Goal: Task Accomplishment & Management: Manage account settings

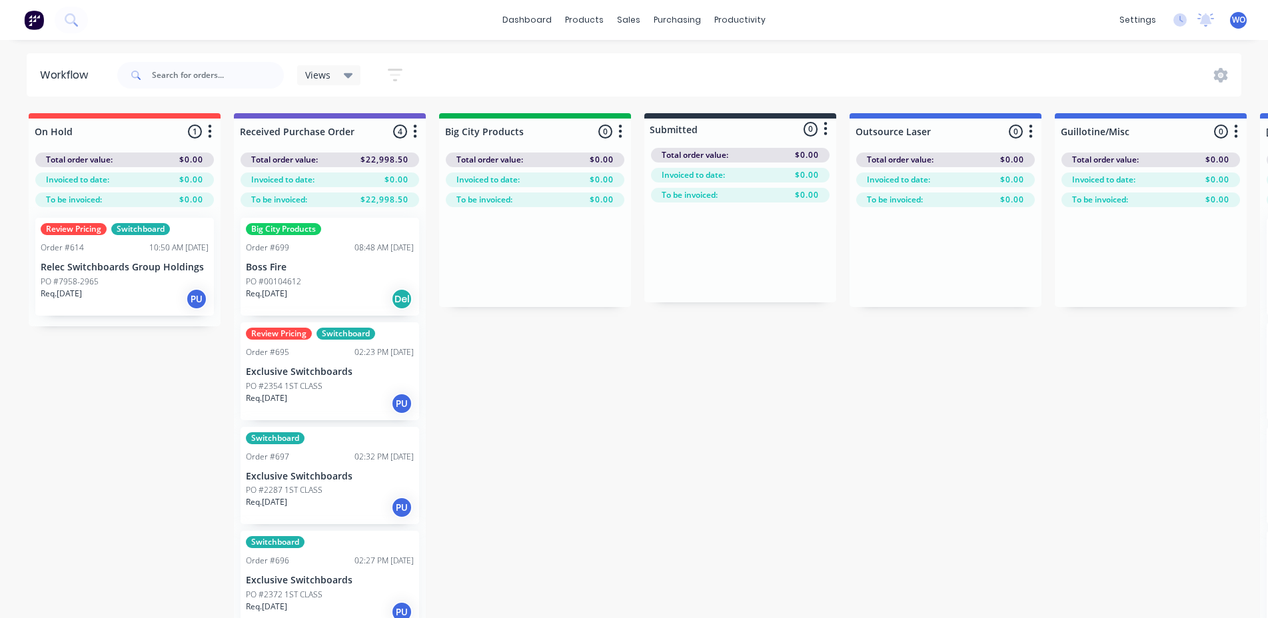
scroll to position [0, 3637]
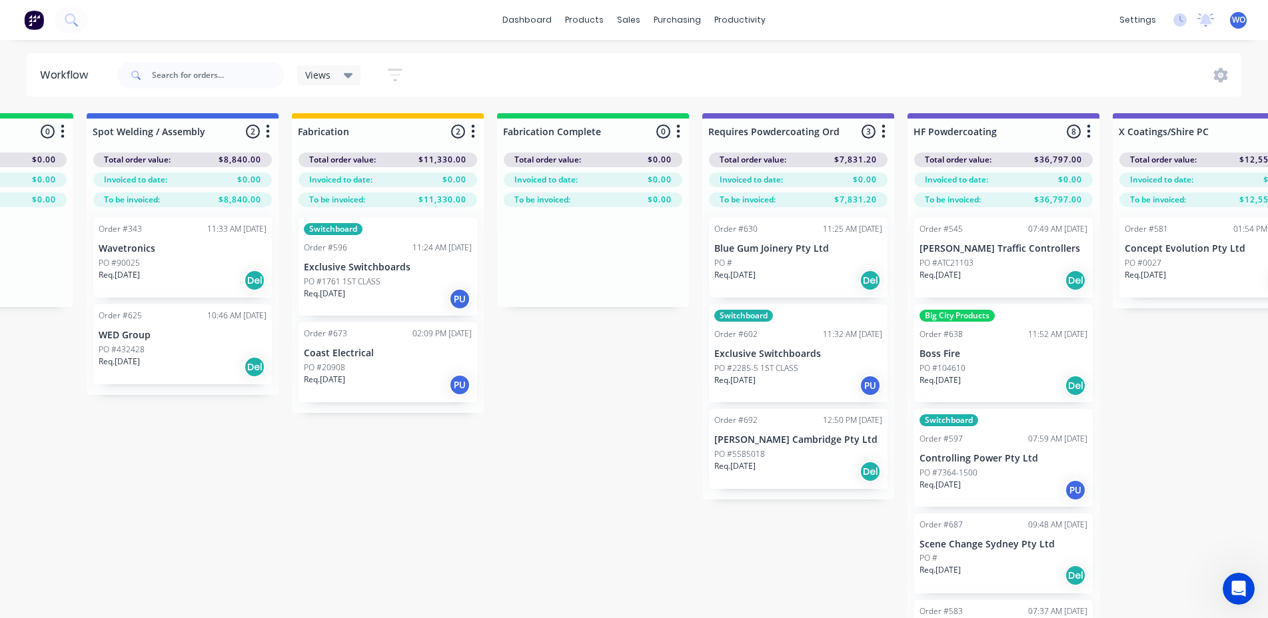
click at [38, 19] on img at bounding box center [34, 20] width 20 height 20
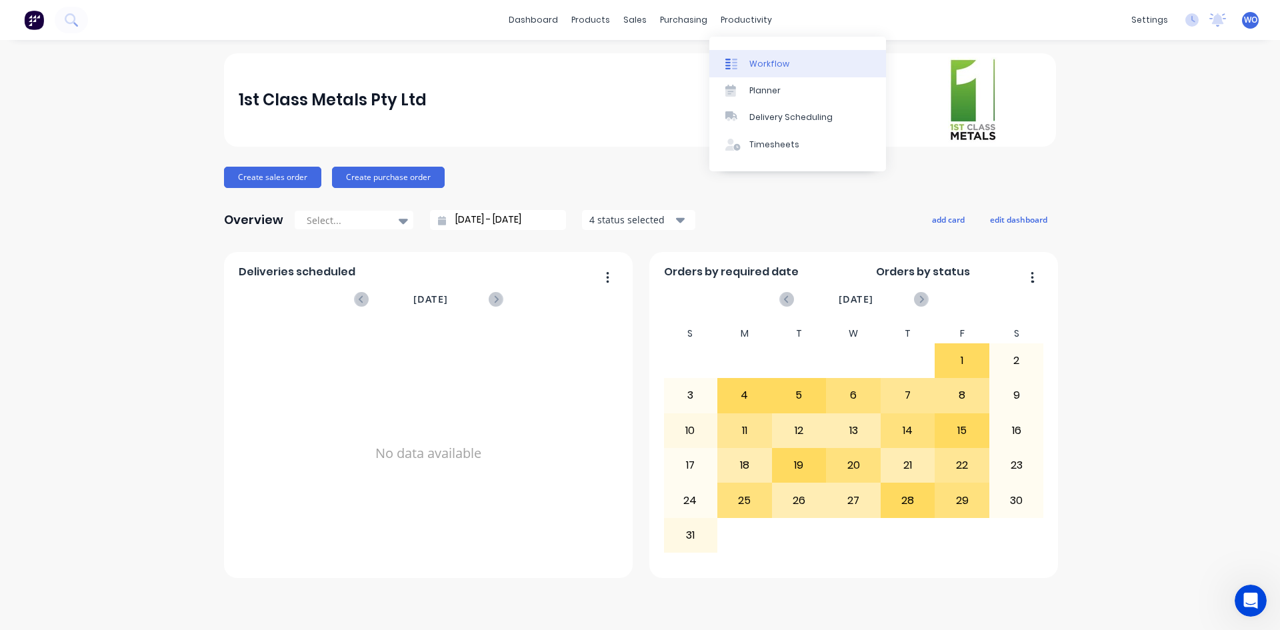
click at [806, 67] on link "Workflow" at bounding box center [797, 63] width 177 height 27
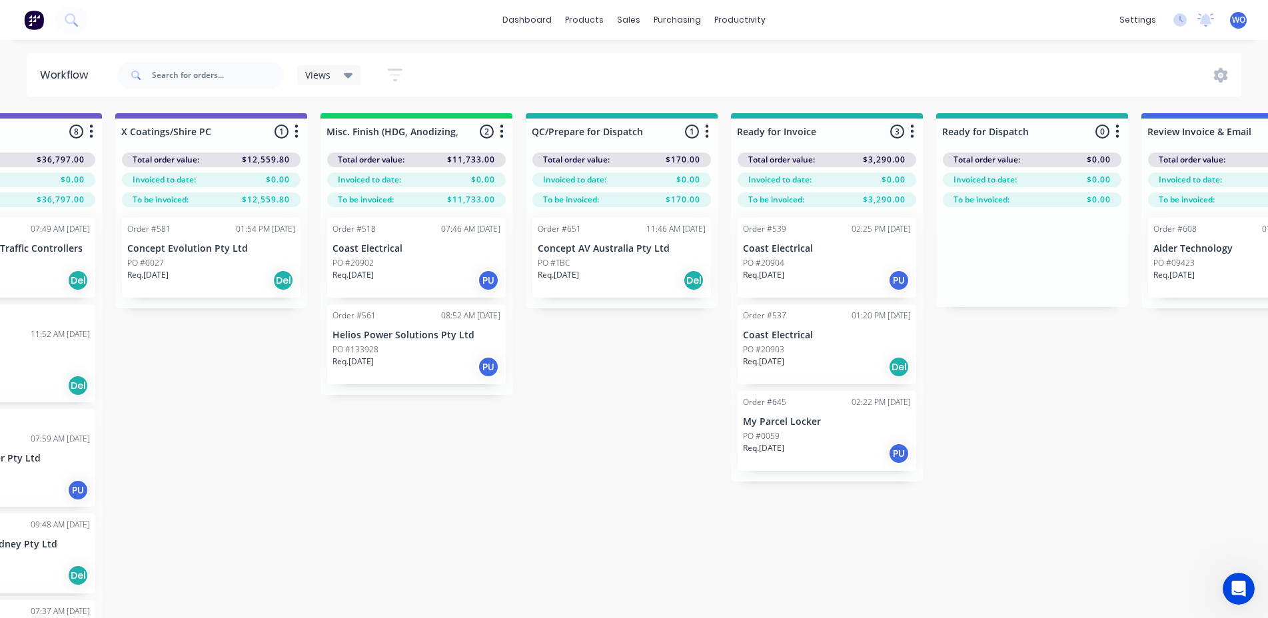
scroll to position [0, 4594]
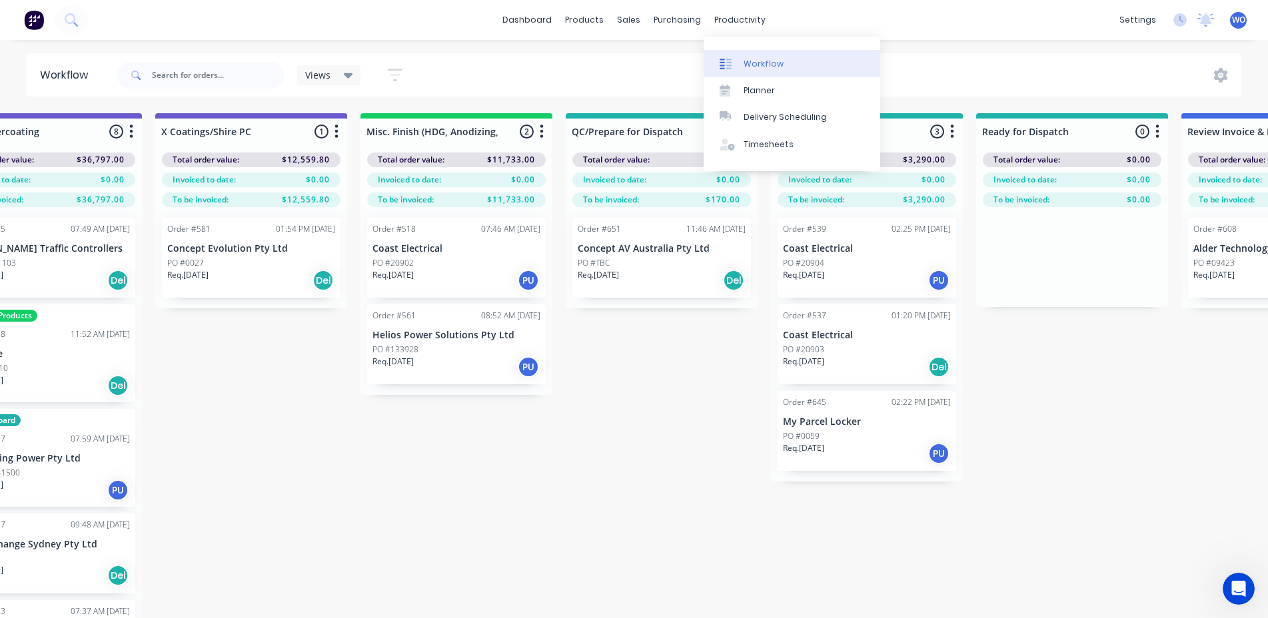
click at [776, 63] on div "Workflow" at bounding box center [764, 64] width 40 height 12
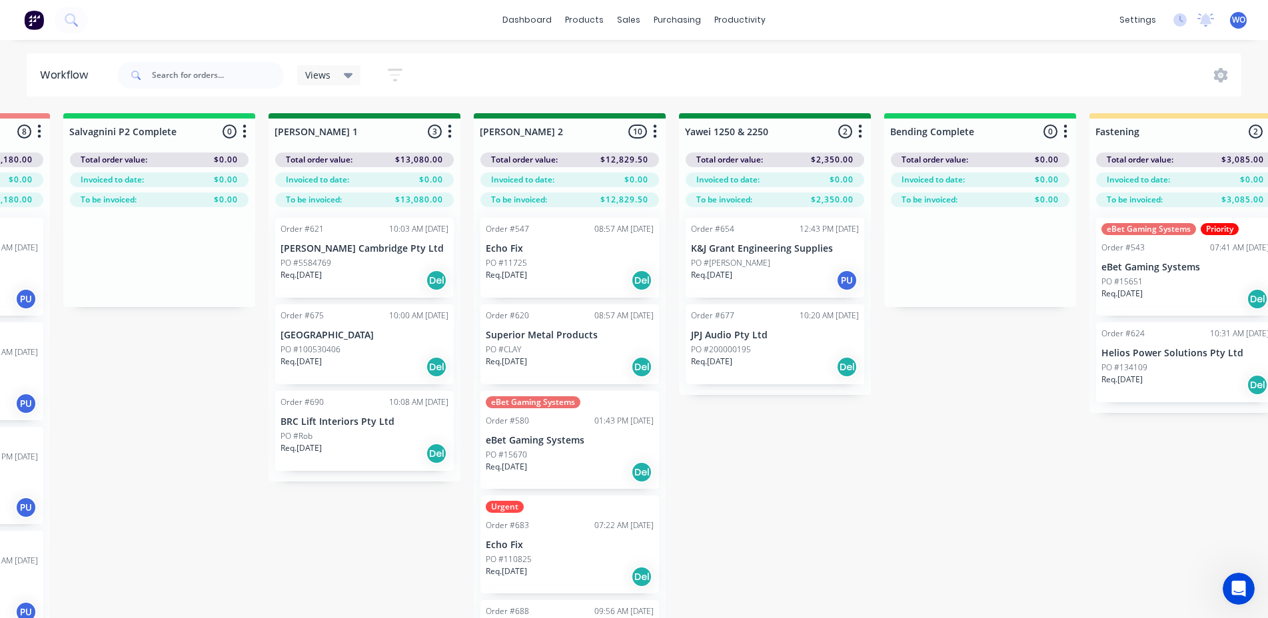
scroll to position [0, 2170]
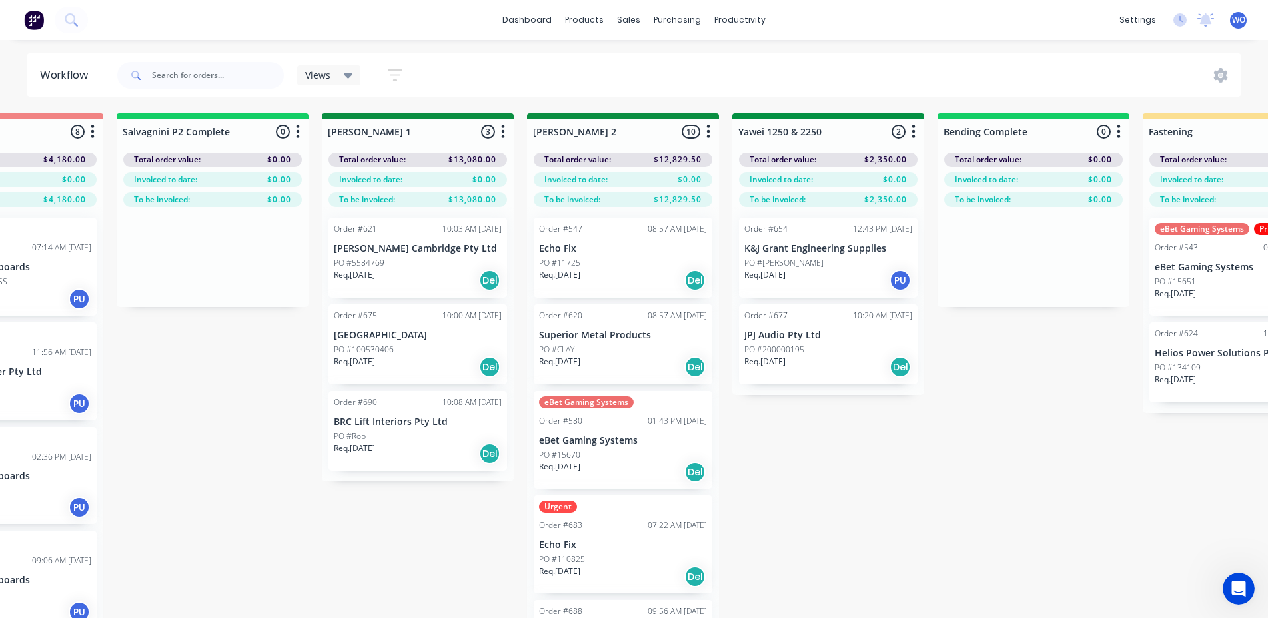
click at [26, 20] on img at bounding box center [34, 20] width 20 height 20
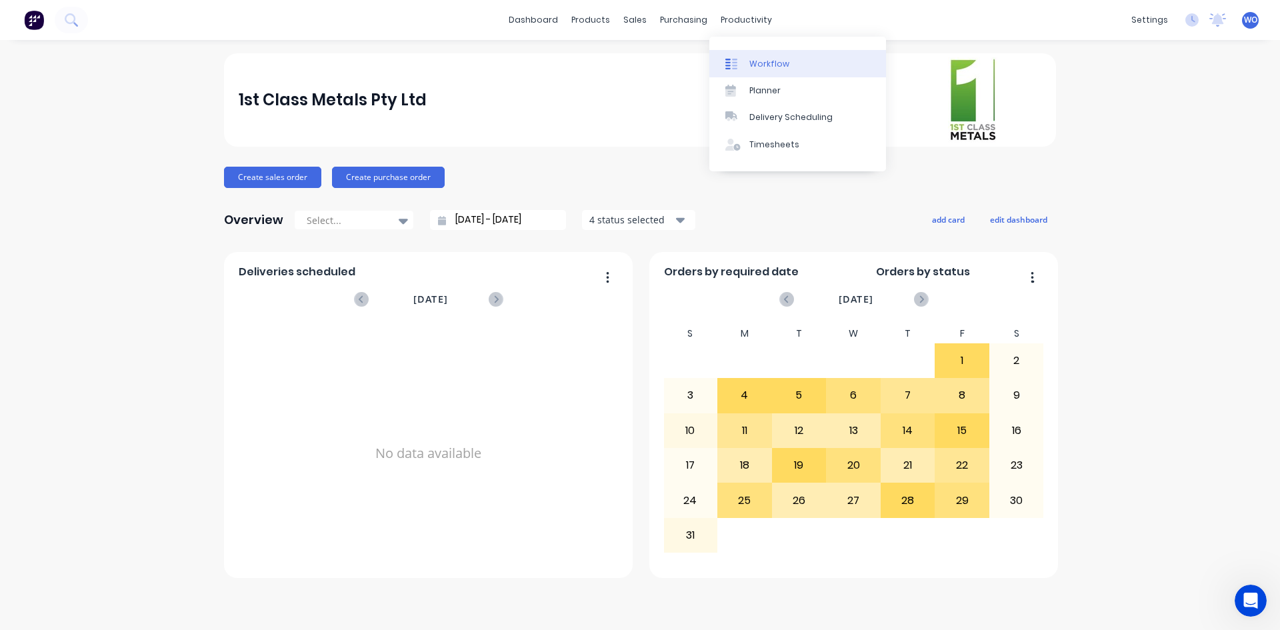
click at [750, 58] on div "Workflow" at bounding box center [769, 64] width 40 height 12
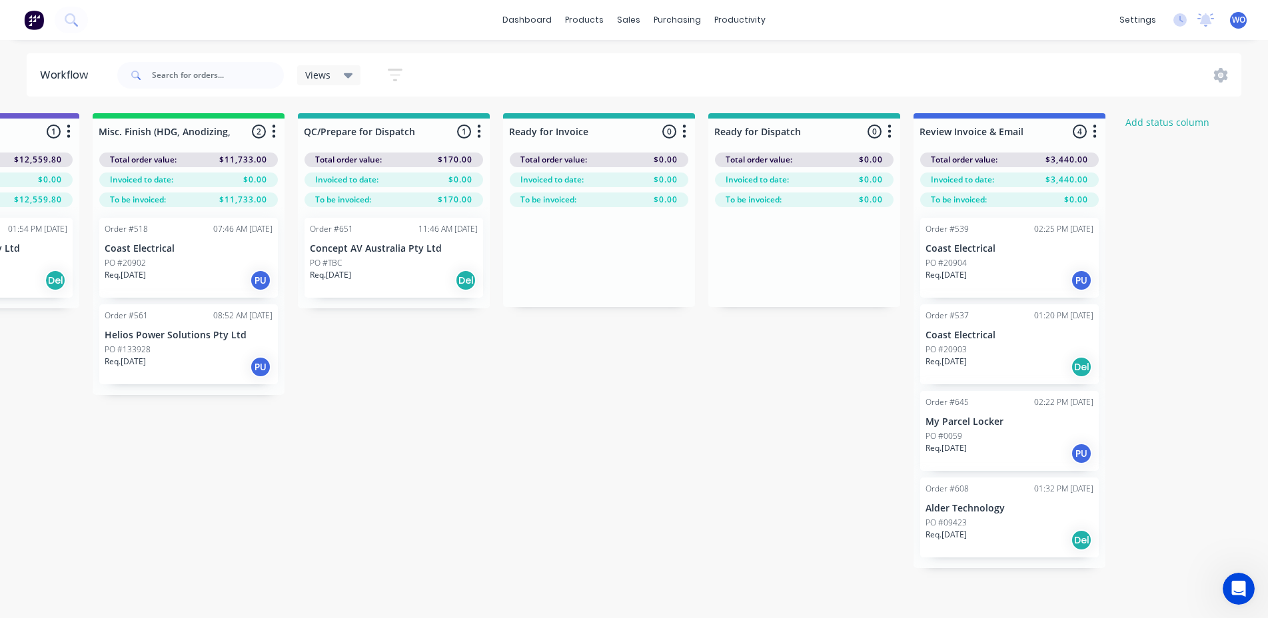
scroll to position [0, 4871]
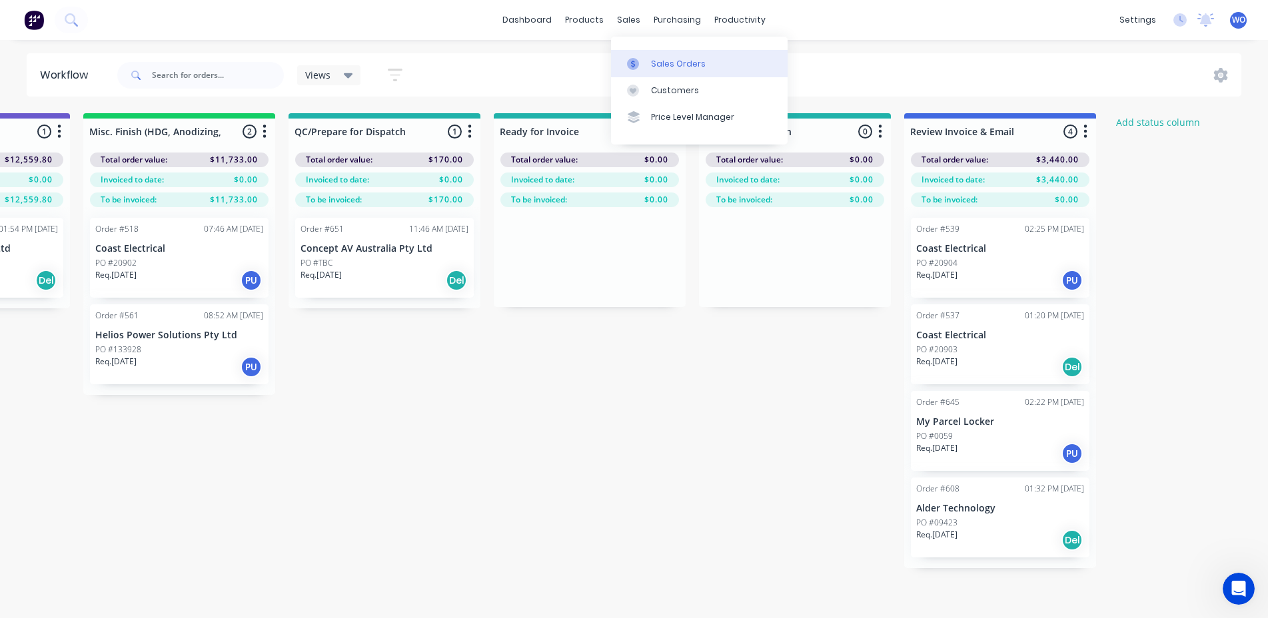
click at [672, 59] on div "Sales Orders" at bounding box center [678, 64] width 55 height 12
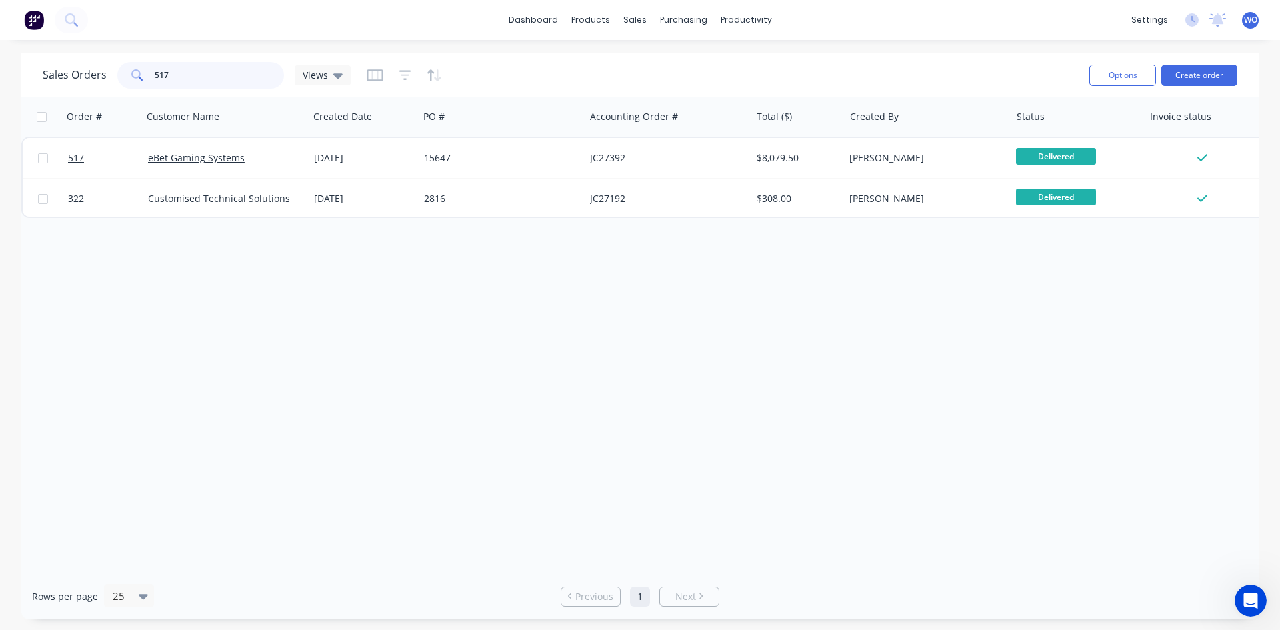
drag, startPoint x: 184, startPoint y: 73, endPoint x: 155, endPoint y: 73, distance: 29.3
click at [170, 73] on input "517" at bounding box center [220, 75] width 130 height 27
type input "5"
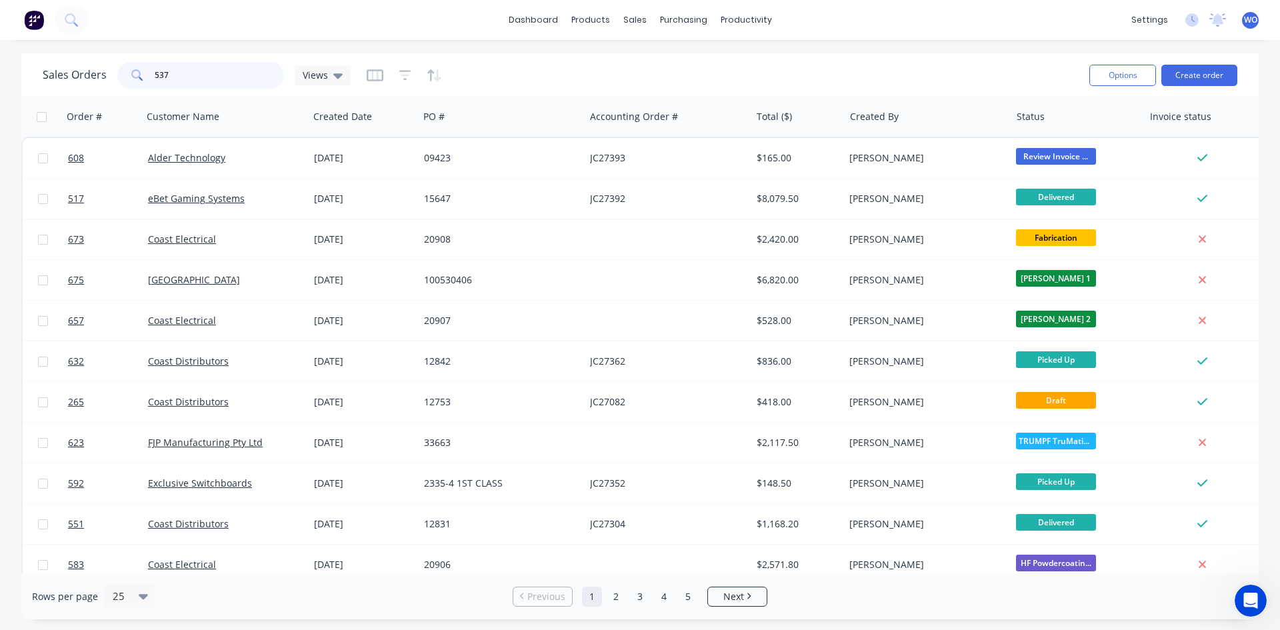
type input "537"
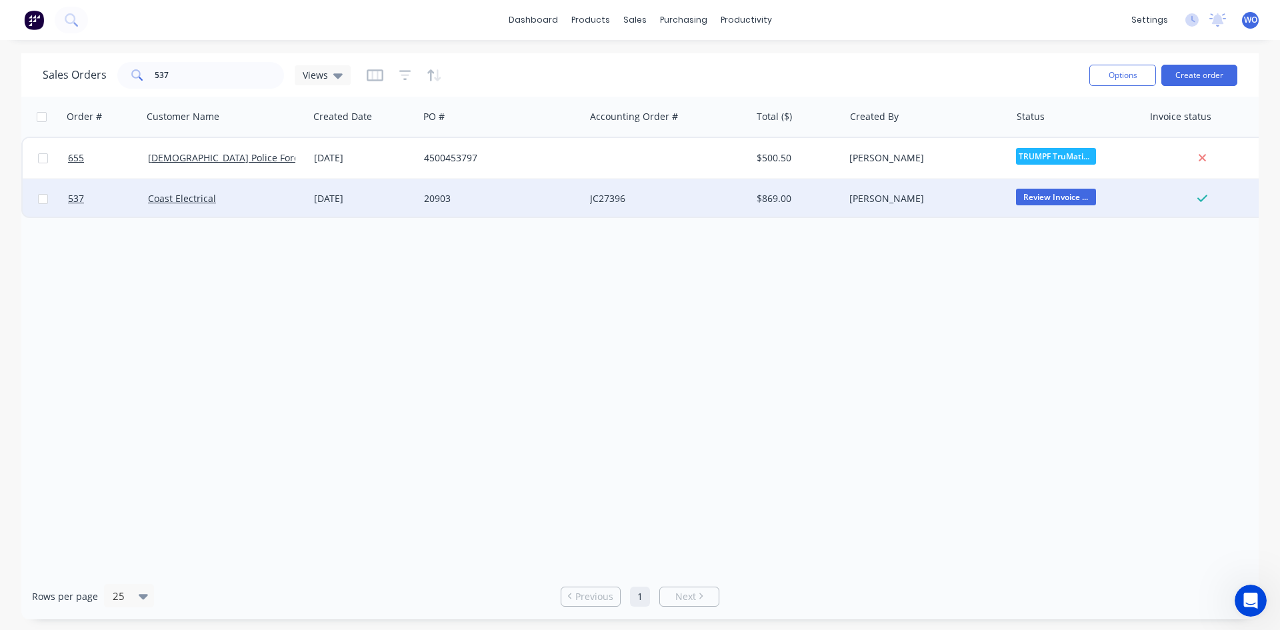
click at [714, 195] on div "JC27396" at bounding box center [664, 198] width 148 height 13
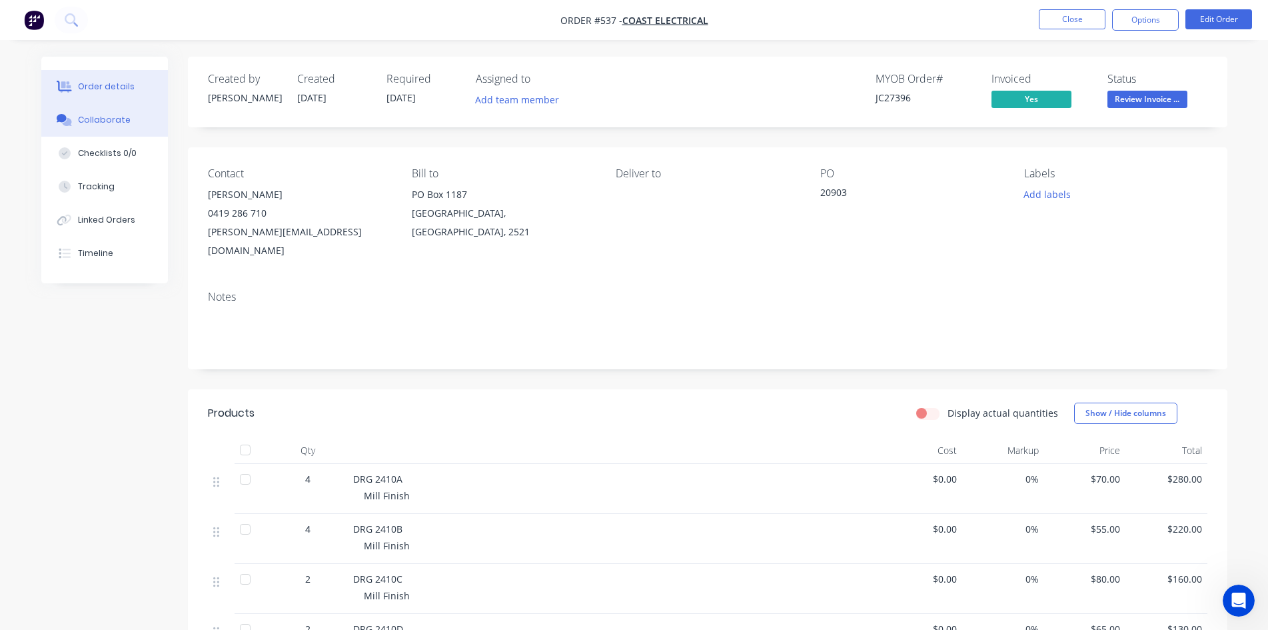
click at [107, 115] on div "Collaborate" at bounding box center [104, 120] width 53 height 12
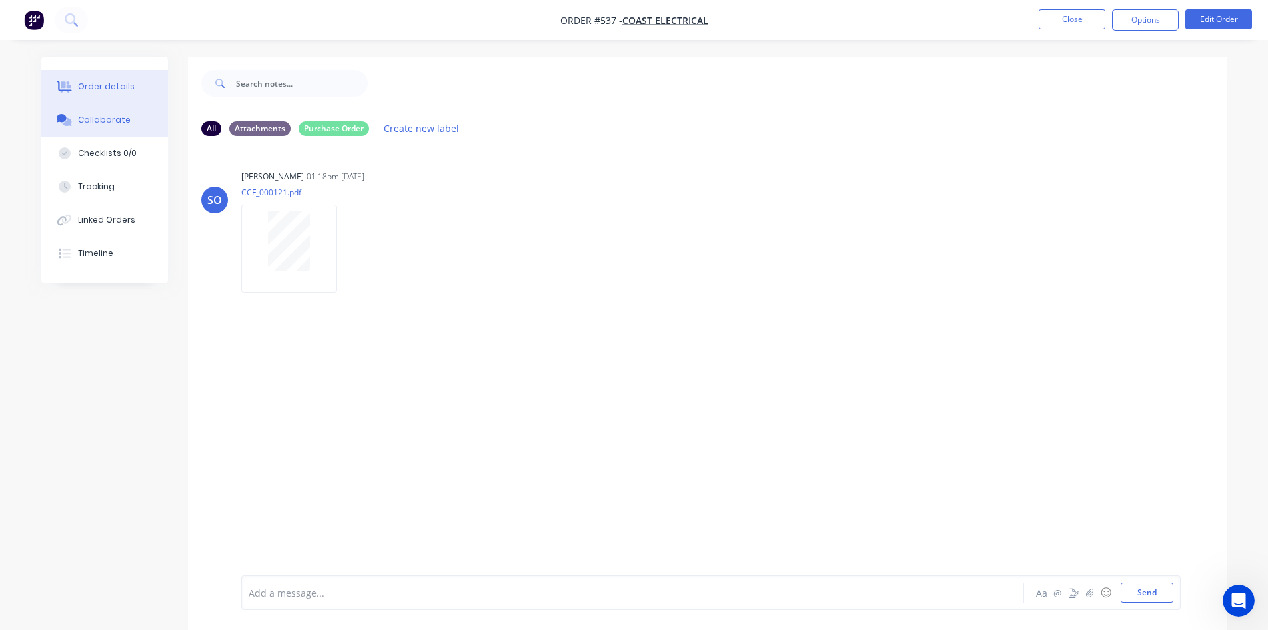
click at [99, 90] on div "Order details" at bounding box center [106, 87] width 57 height 12
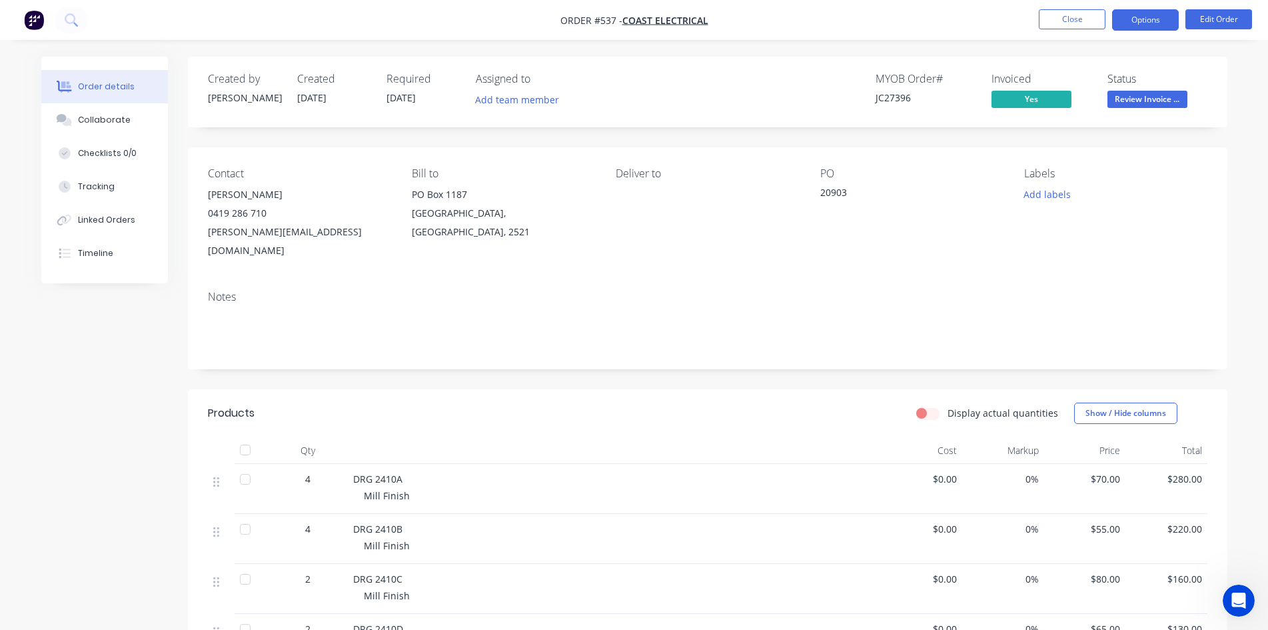
click at [1144, 23] on button "Options" at bounding box center [1145, 19] width 67 height 21
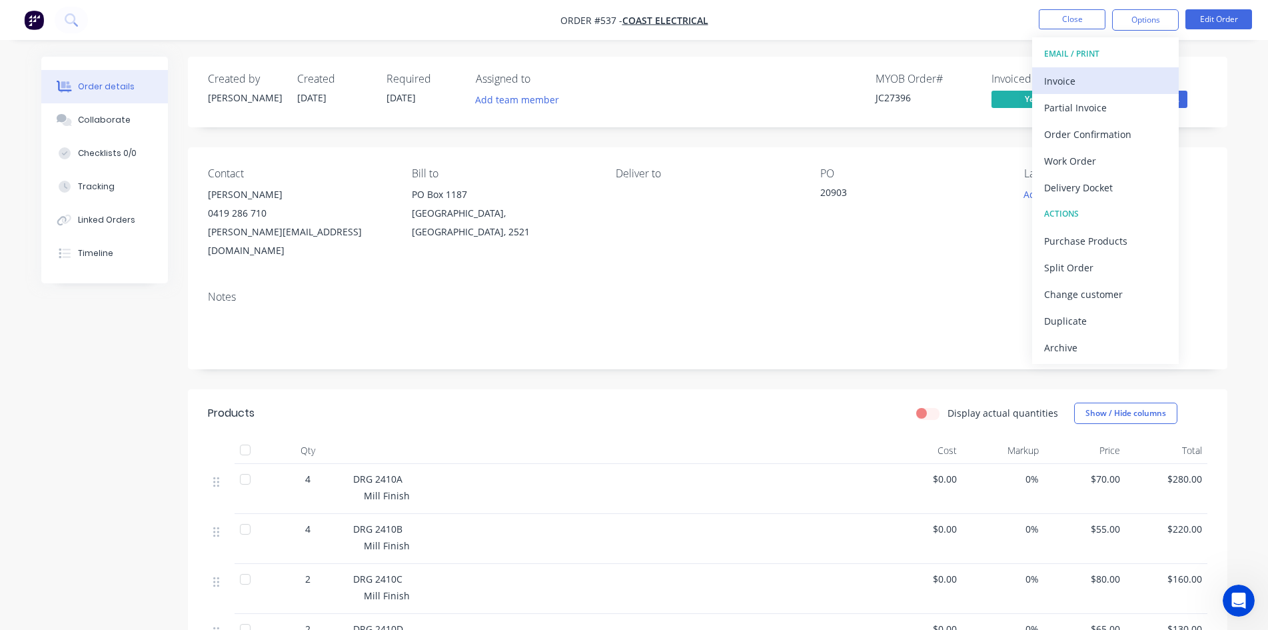
click at [1104, 90] on div "Invoice" at bounding box center [1105, 80] width 123 height 19
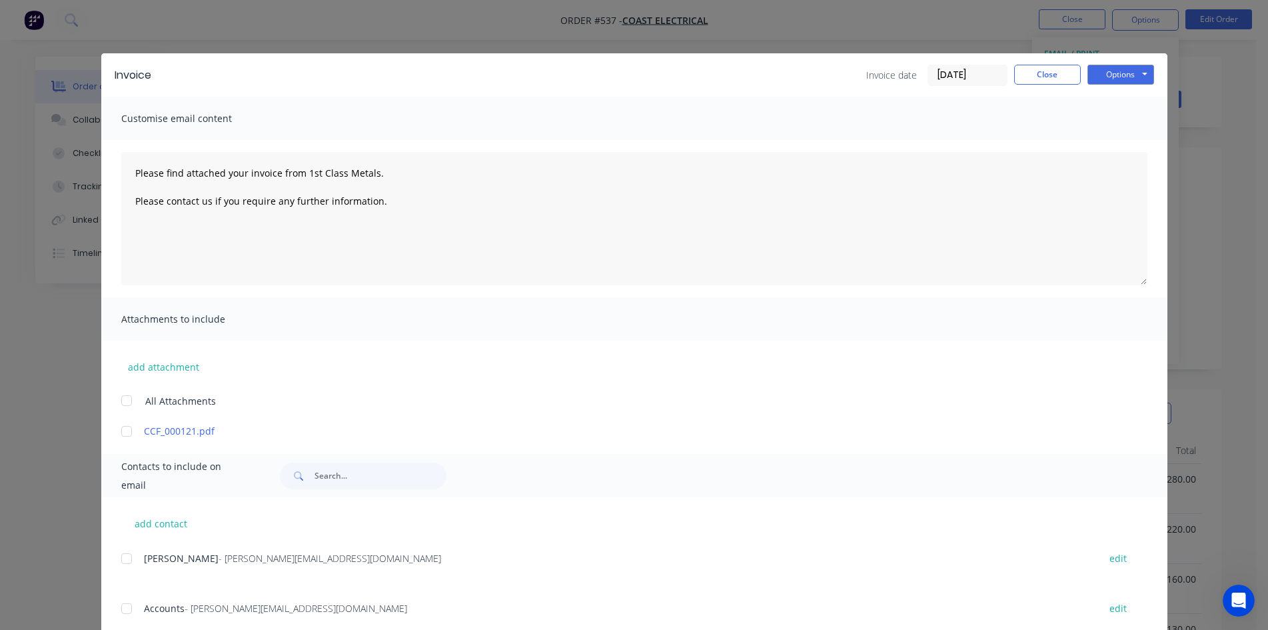
click at [121, 617] on div at bounding box center [126, 608] width 27 height 27
click at [1108, 79] on button "Options" at bounding box center [1121, 75] width 67 height 20
click at [1129, 141] on button "Email" at bounding box center [1130, 142] width 85 height 22
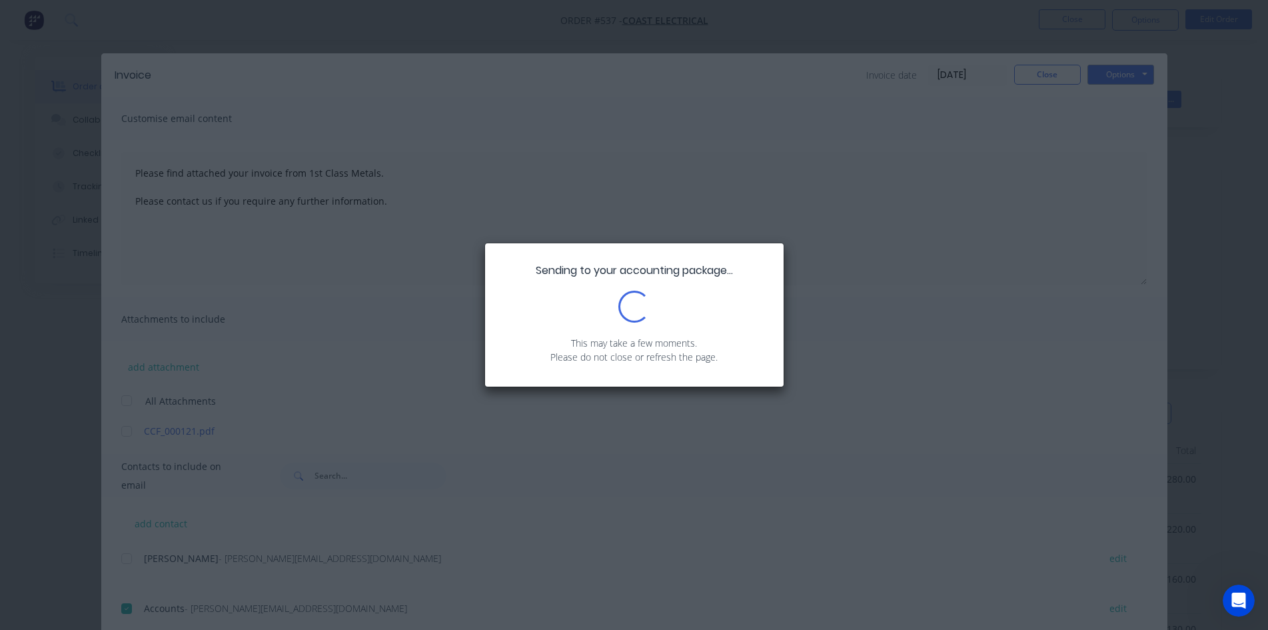
type textarea "Please find attached your invoice from 1st Class Metals. Please contact us if y…"
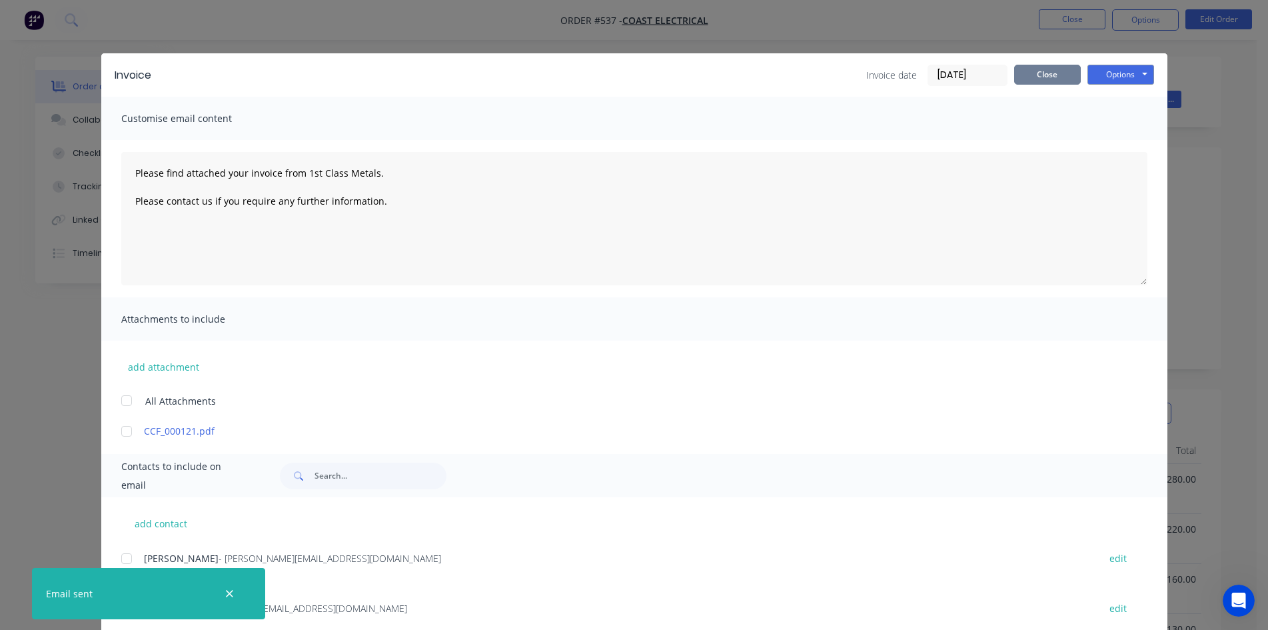
click at [1037, 75] on button "Close" at bounding box center [1047, 75] width 67 height 20
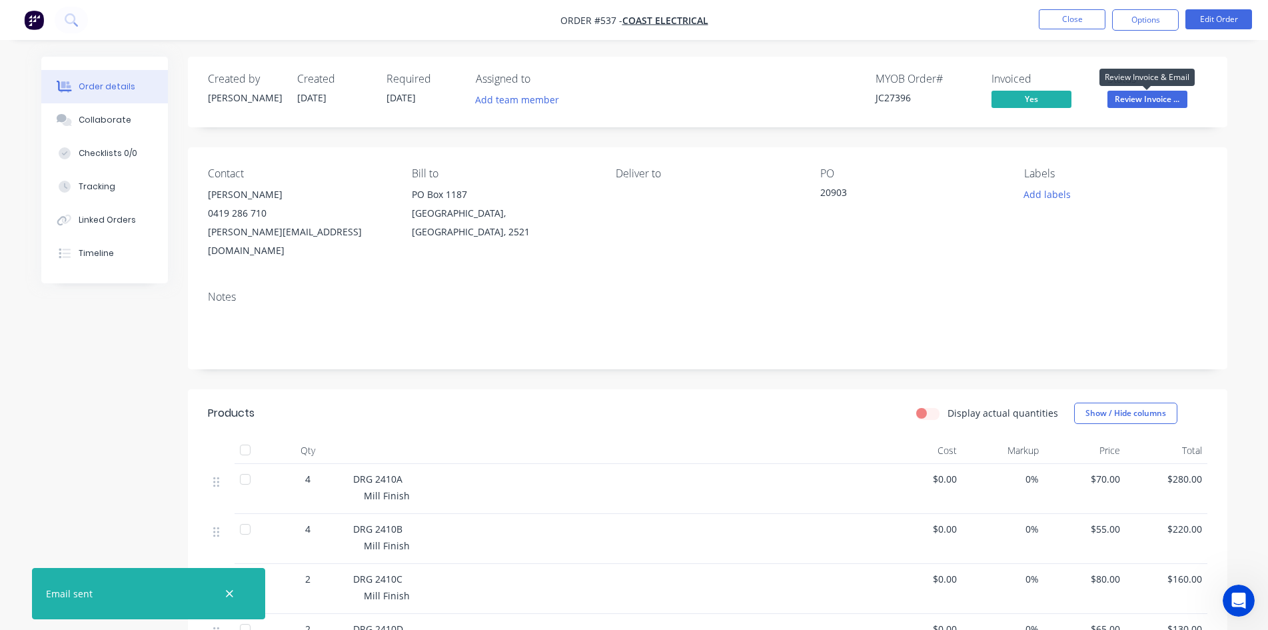
click at [1146, 102] on span "Review Invoice ..." at bounding box center [1148, 99] width 80 height 17
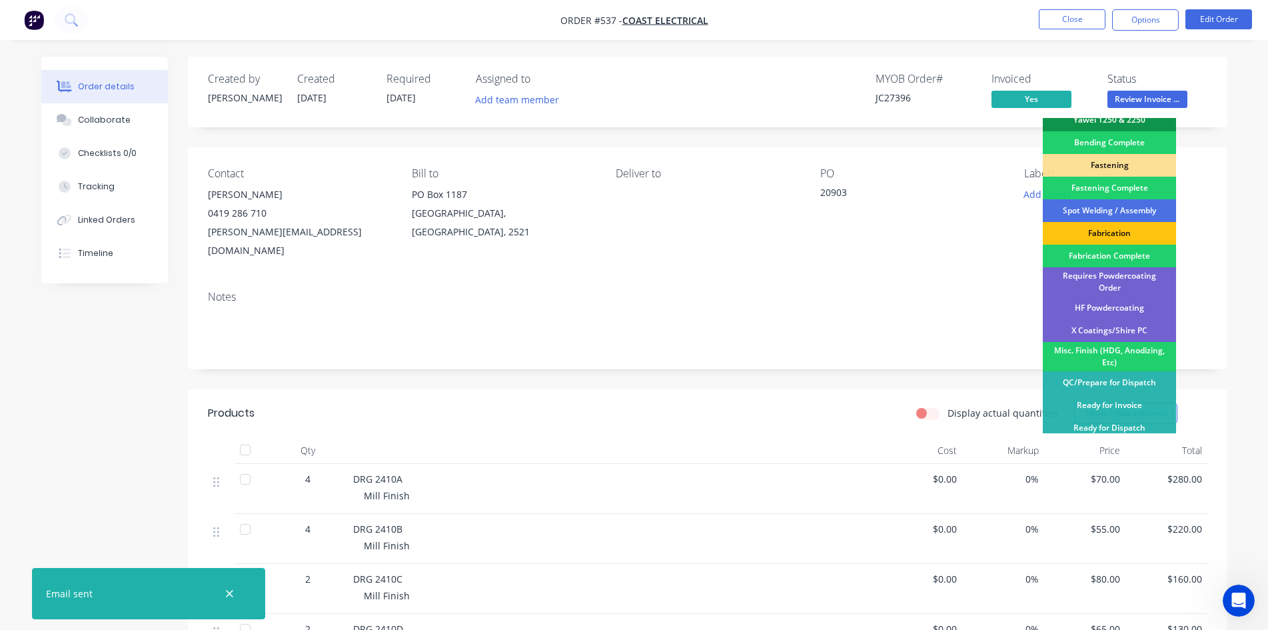
scroll to position [378, 0]
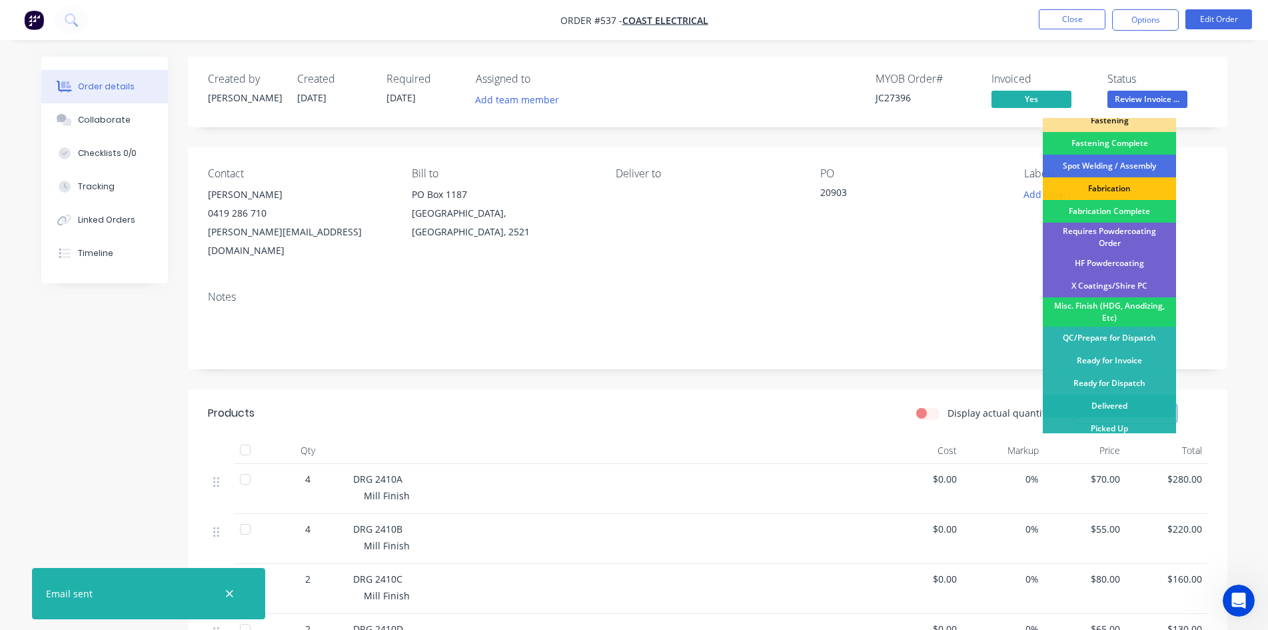
click at [1129, 401] on div "Delivered" at bounding box center [1109, 406] width 133 height 23
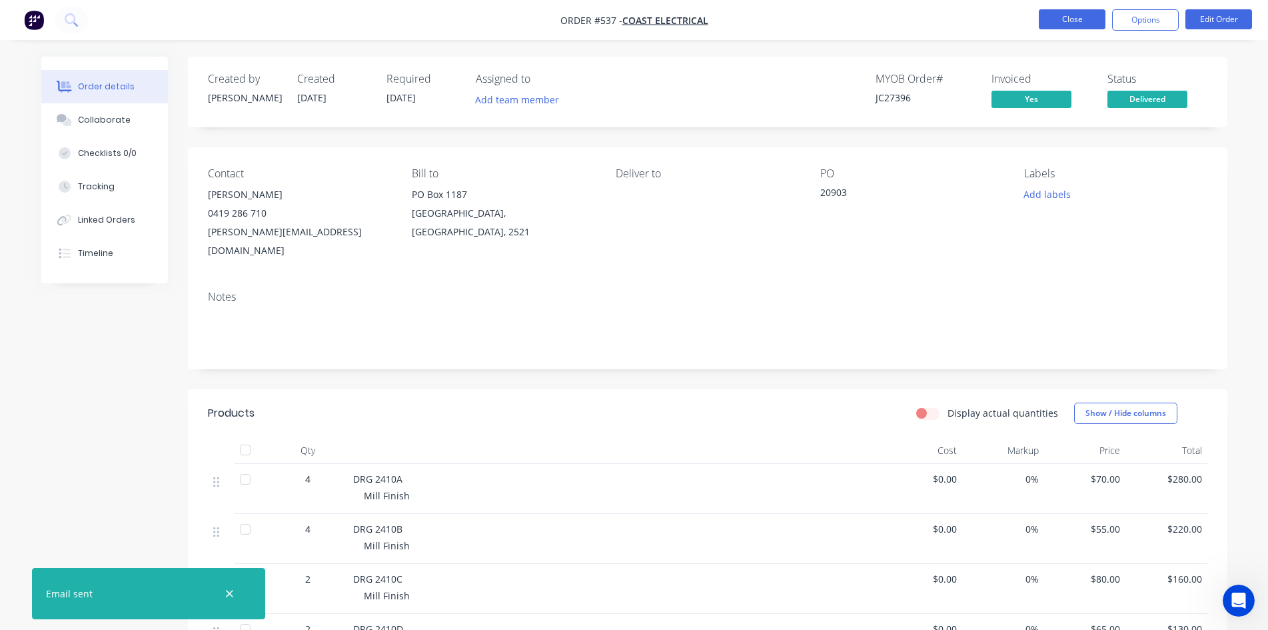
click at [1081, 21] on button "Close" at bounding box center [1072, 19] width 67 height 20
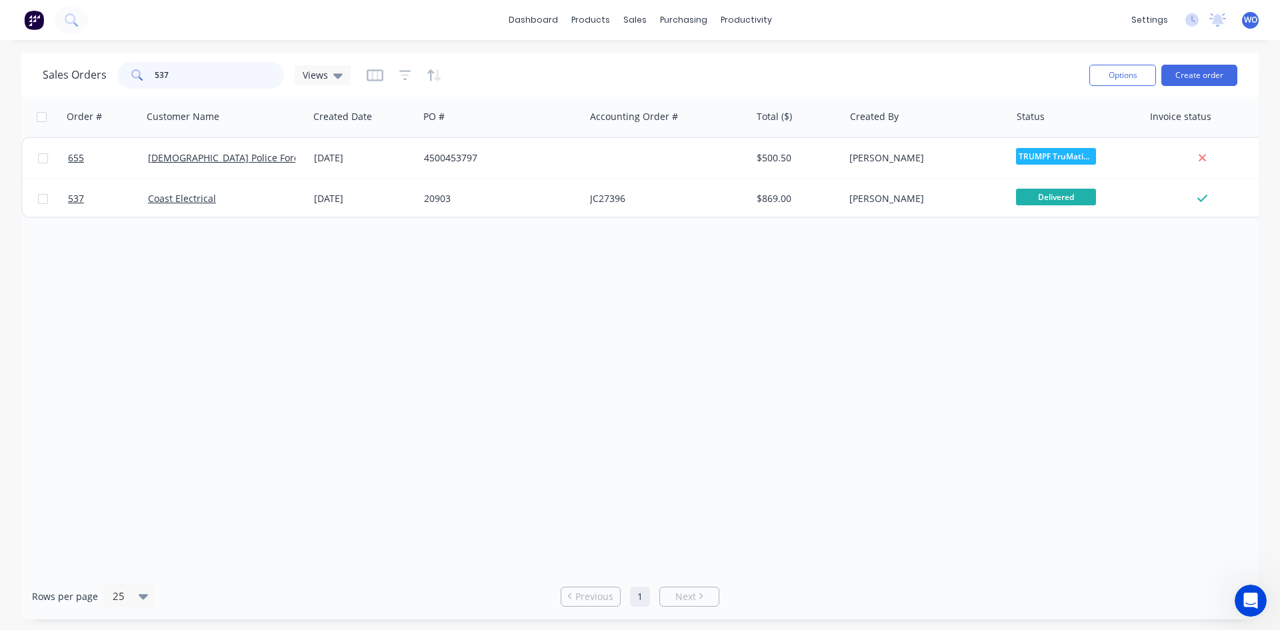
drag, startPoint x: 205, startPoint y: 87, endPoint x: 0, endPoint y: 94, distance: 205.4
click at [0, 94] on div "Sales Orders 537 Views Options Create order Order # Customer Name Created Date …" at bounding box center [640, 336] width 1280 height 566
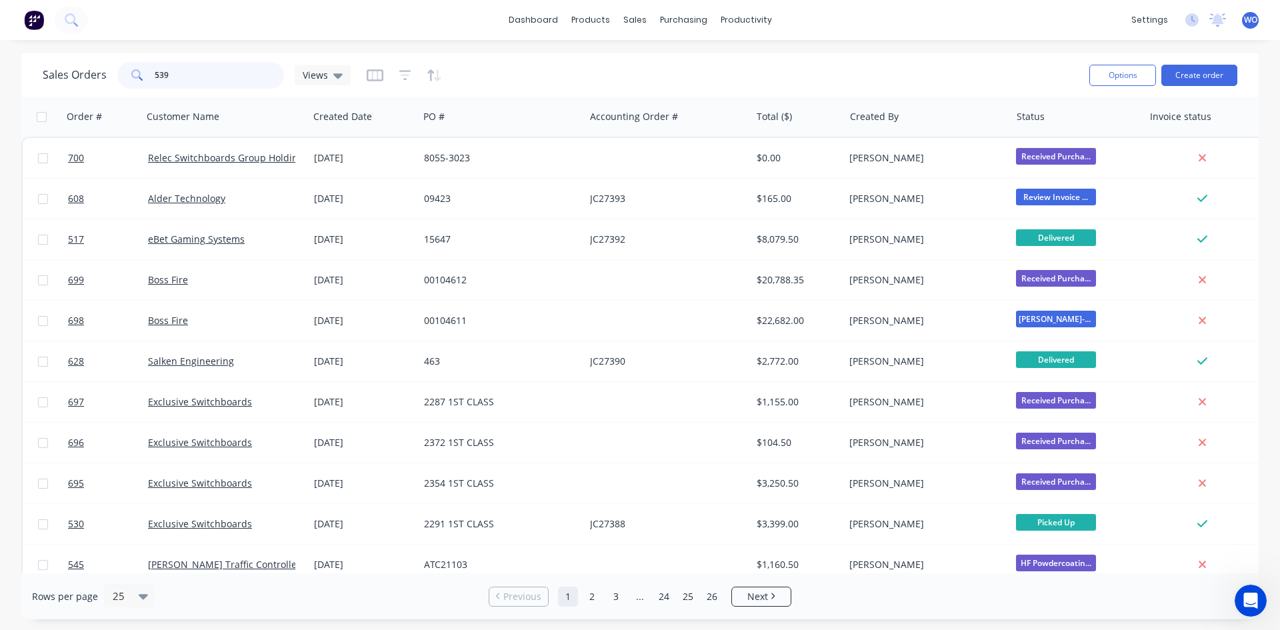
type input "539"
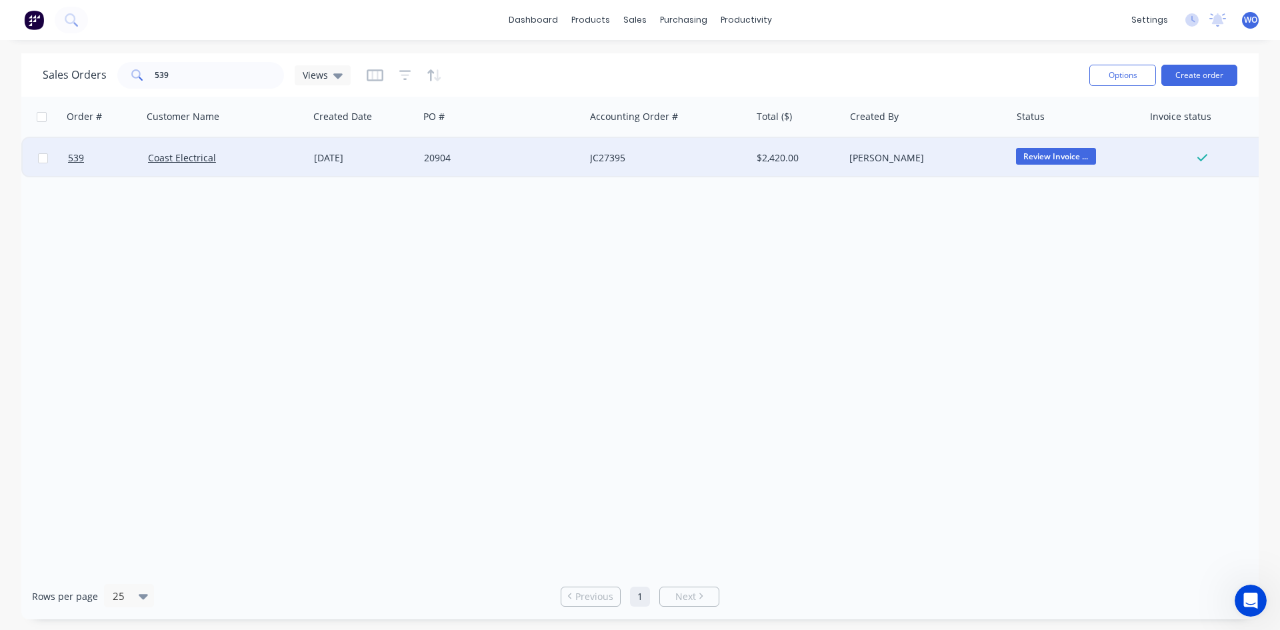
click at [367, 149] on div "[DATE]" at bounding box center [364, 158] width 110 height 40
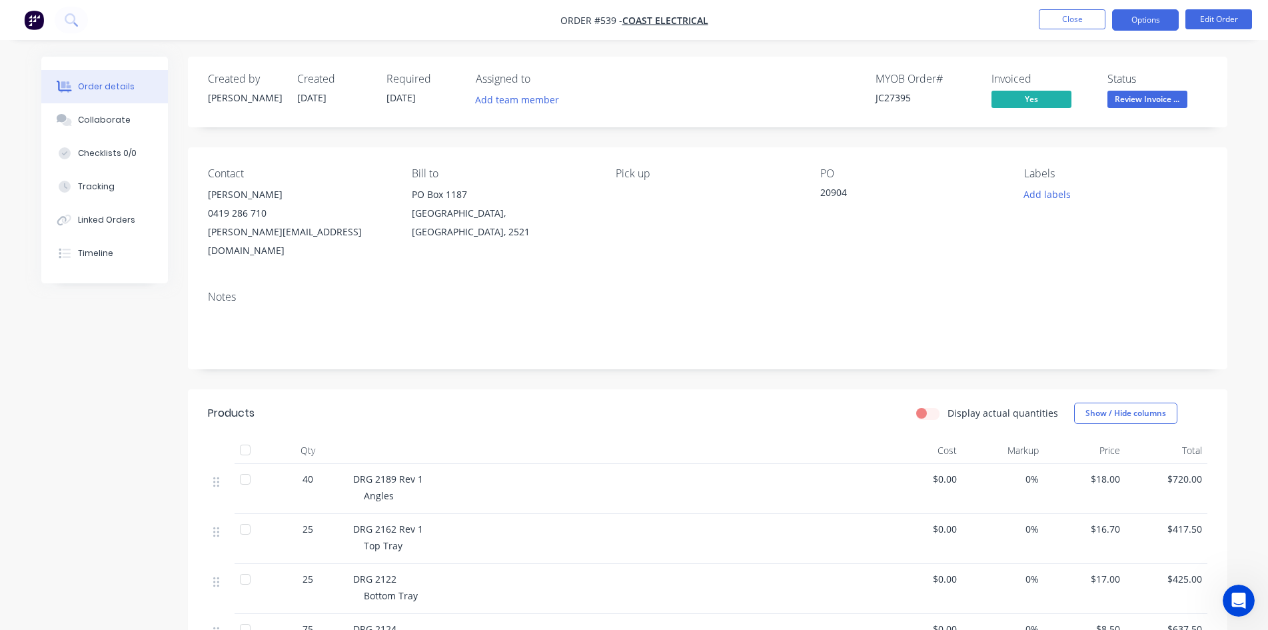
click at [1127, 21] on button "Options" at bounding box center [1145, 19] width 67 height 21
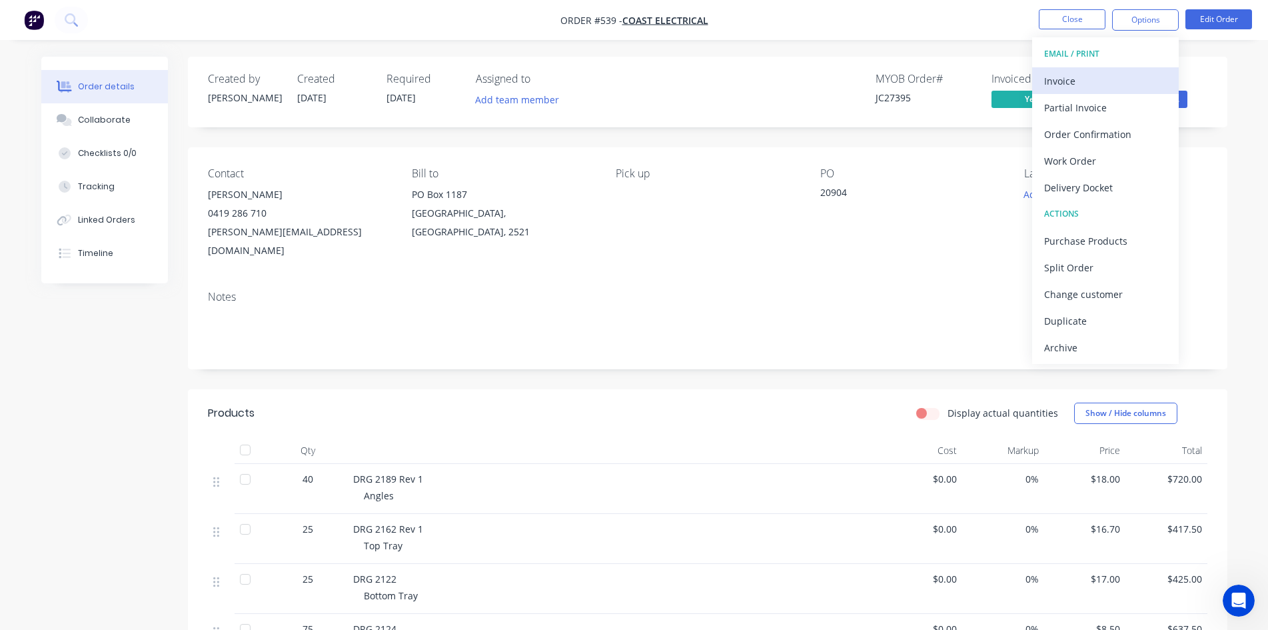
click at [1129, 76] on div "Invoice" at bounding box center [1105, 80] width 123 height 19
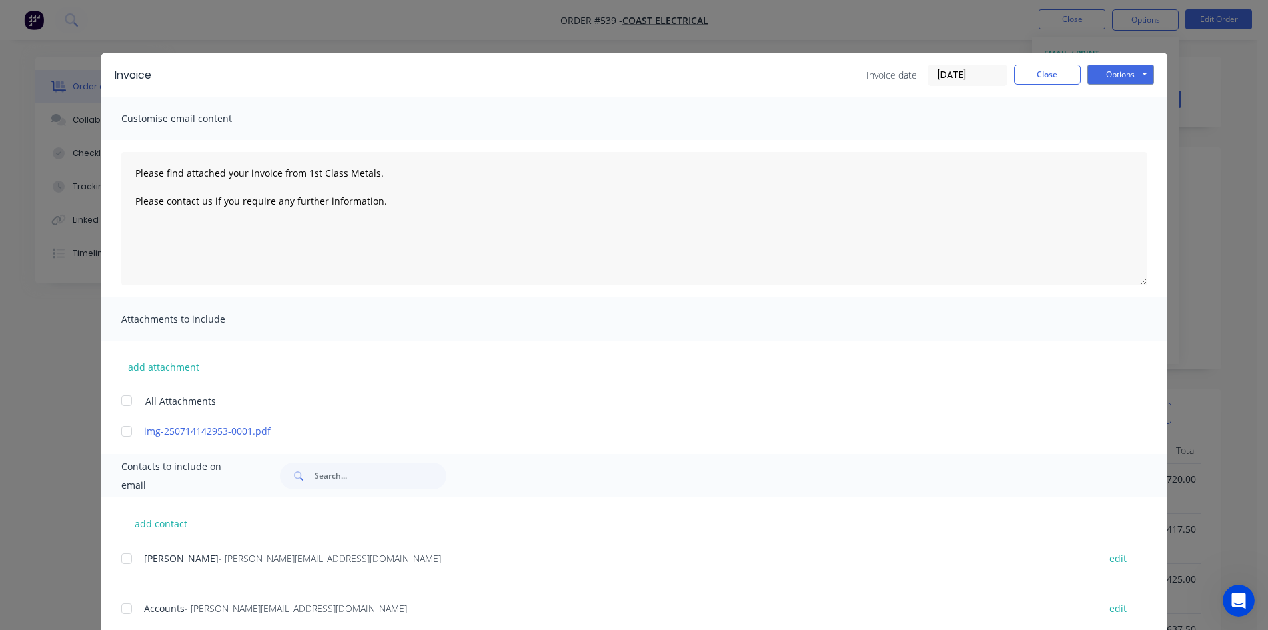
click at [127, 607] on div at bounding box center [126, 608] width 27 height 27
click at [1115, 79] on button "Options" at bounding box center [1121, 75] width 67 height 20
click at [1120, 139] on button "Email" at bounding box center [1130, 142] width 85 height 22
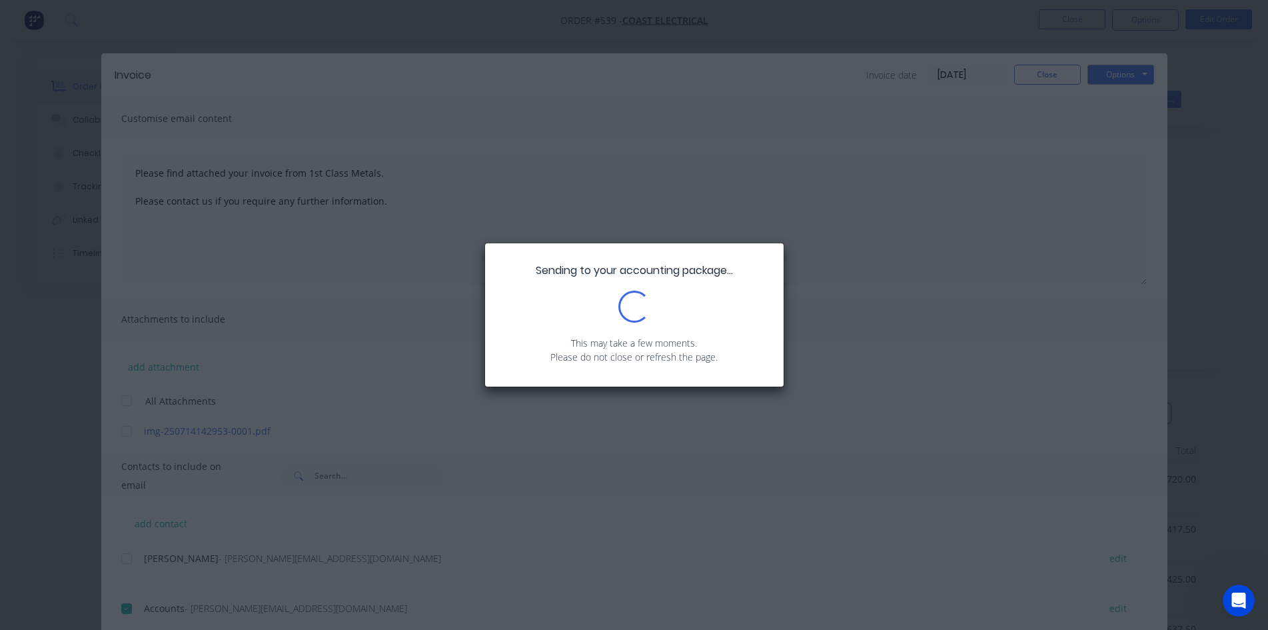
type textarea "Please find attached your invoice from 1st Class Metals. Please contact us if y…"
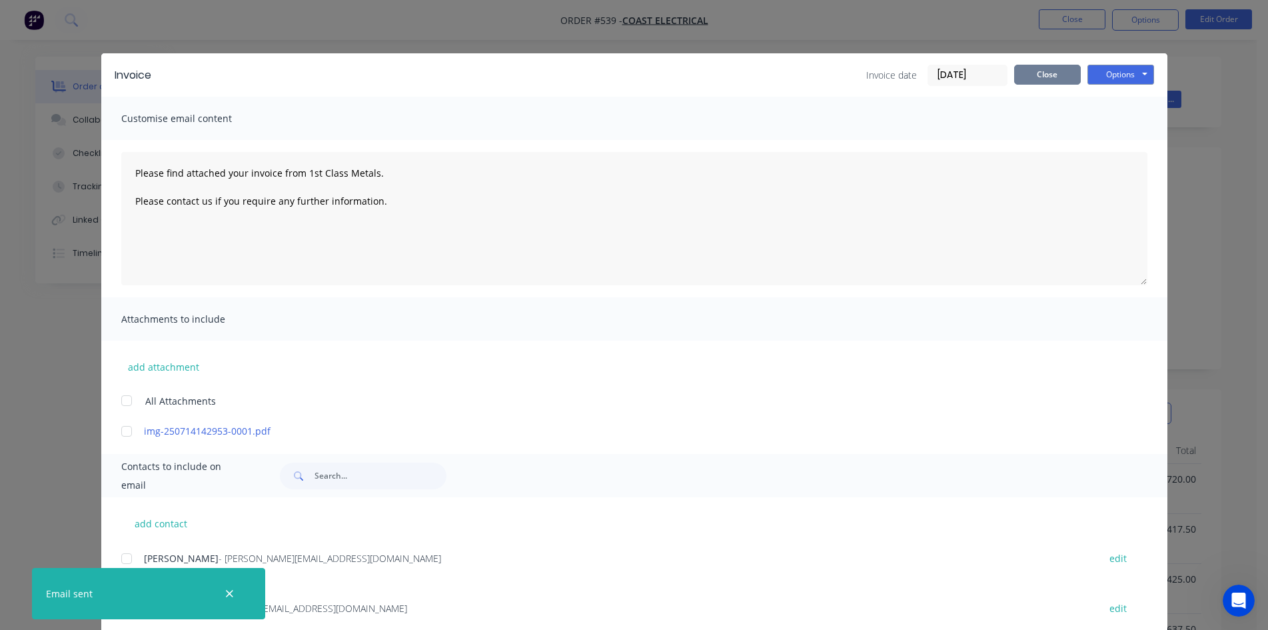
click at [1040, 77] on button "Close" at bounding box center [1047, 75] width 67 height 20
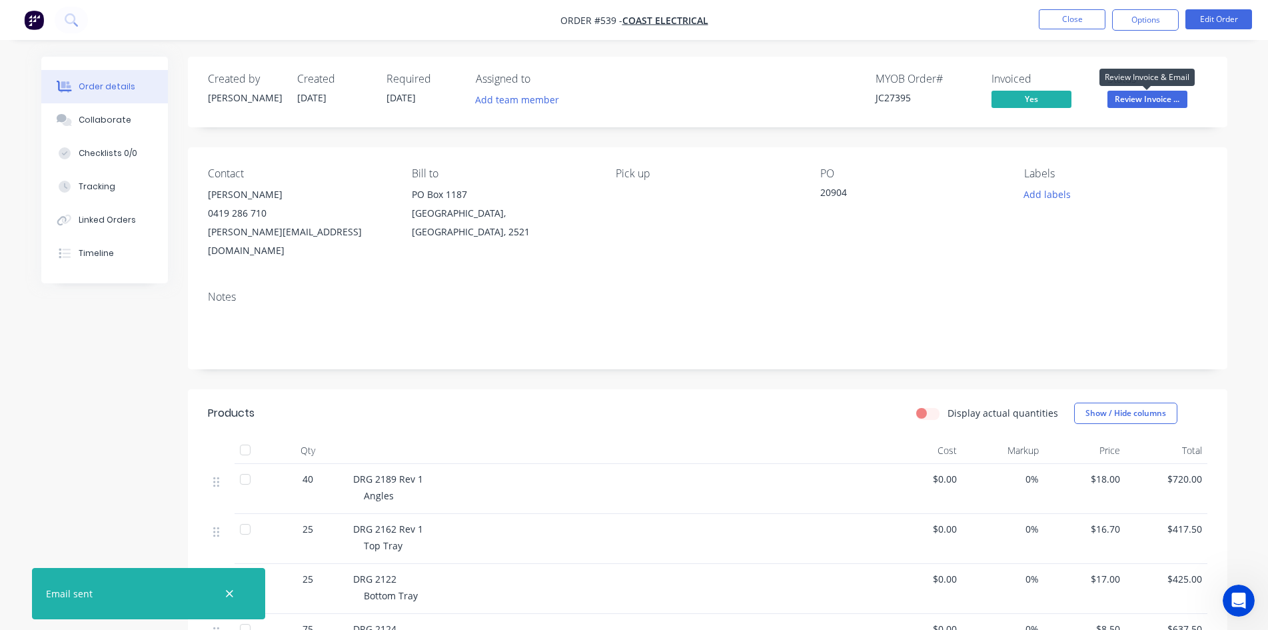
click at [1141, 99] on span "Review Invoice ..." at bounding box center [1148, 99] width 80 height 17
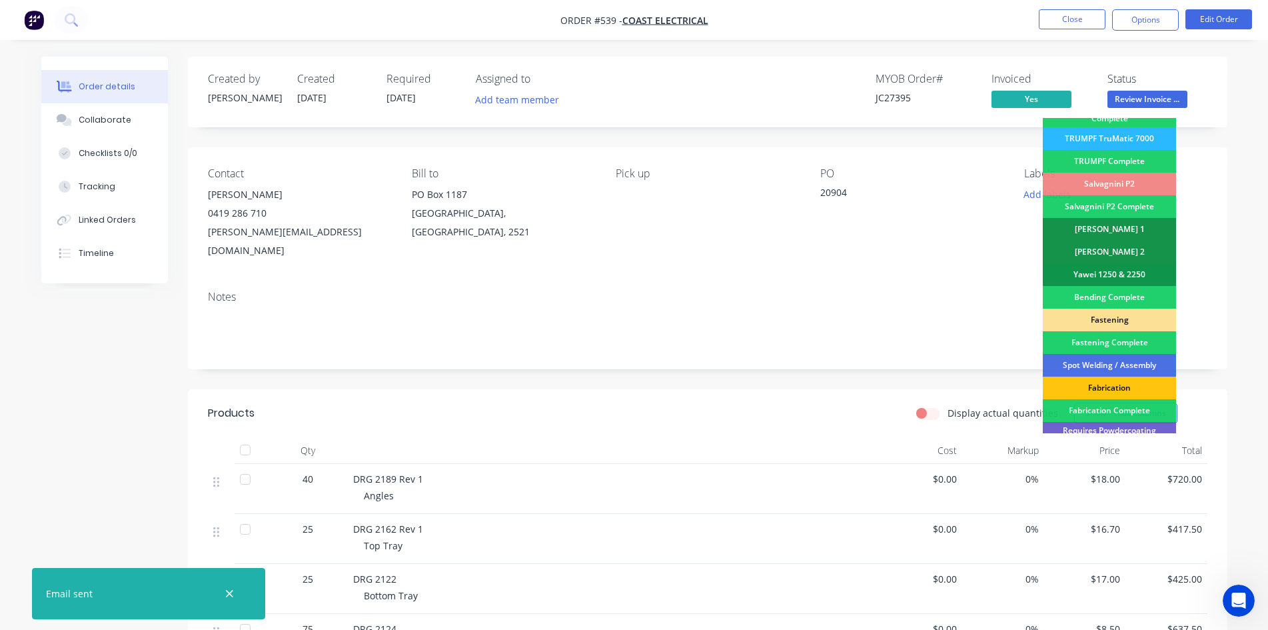
scroll to position [378, 0]
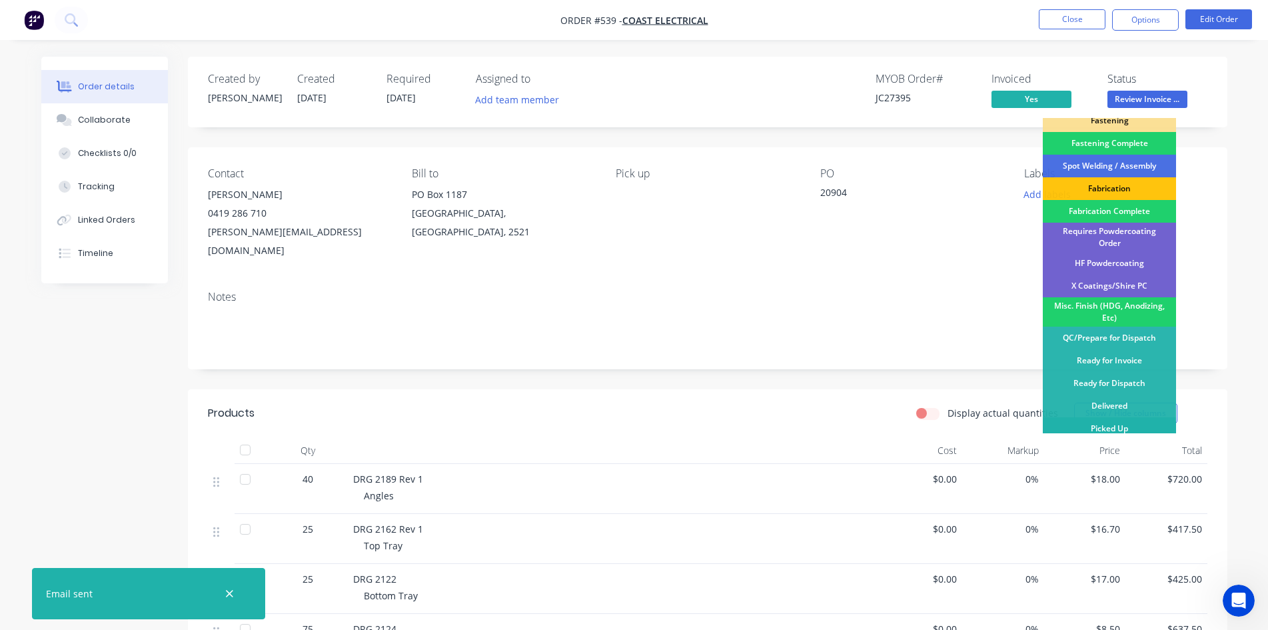
click at [1106, 421] on div "Picked Up" at bounding box center [1109, 428] width 133 height 23
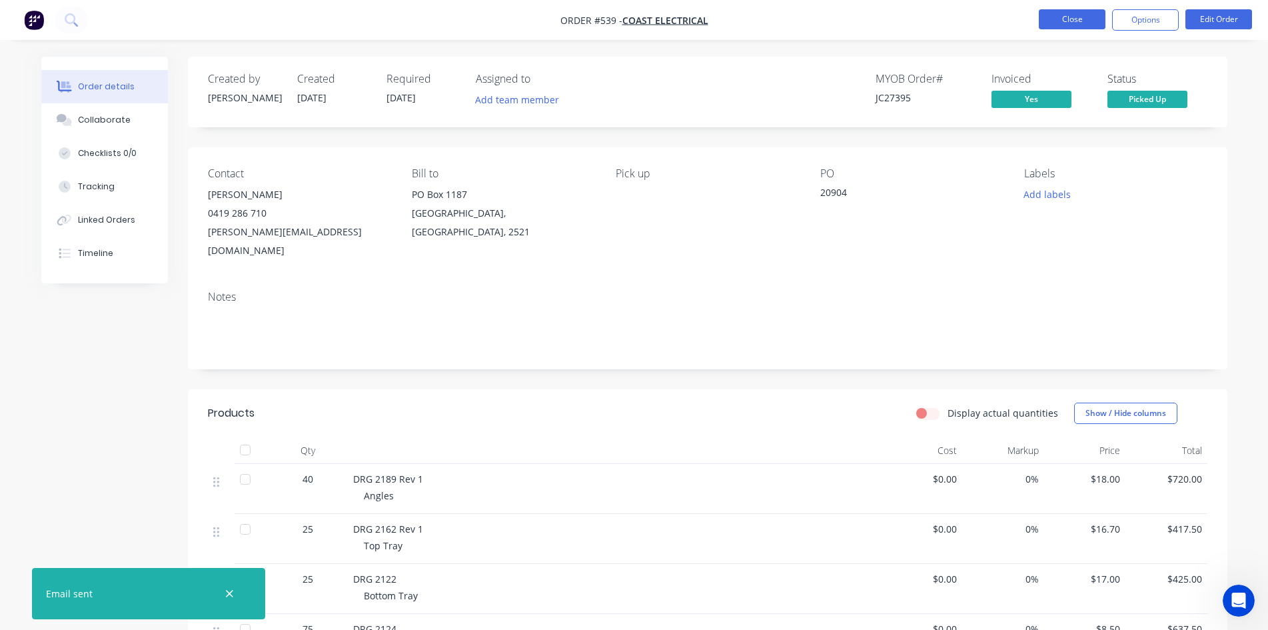
click at [1088, 23] on button "Close" at bounding box center [1072, 19] width 67 height 20
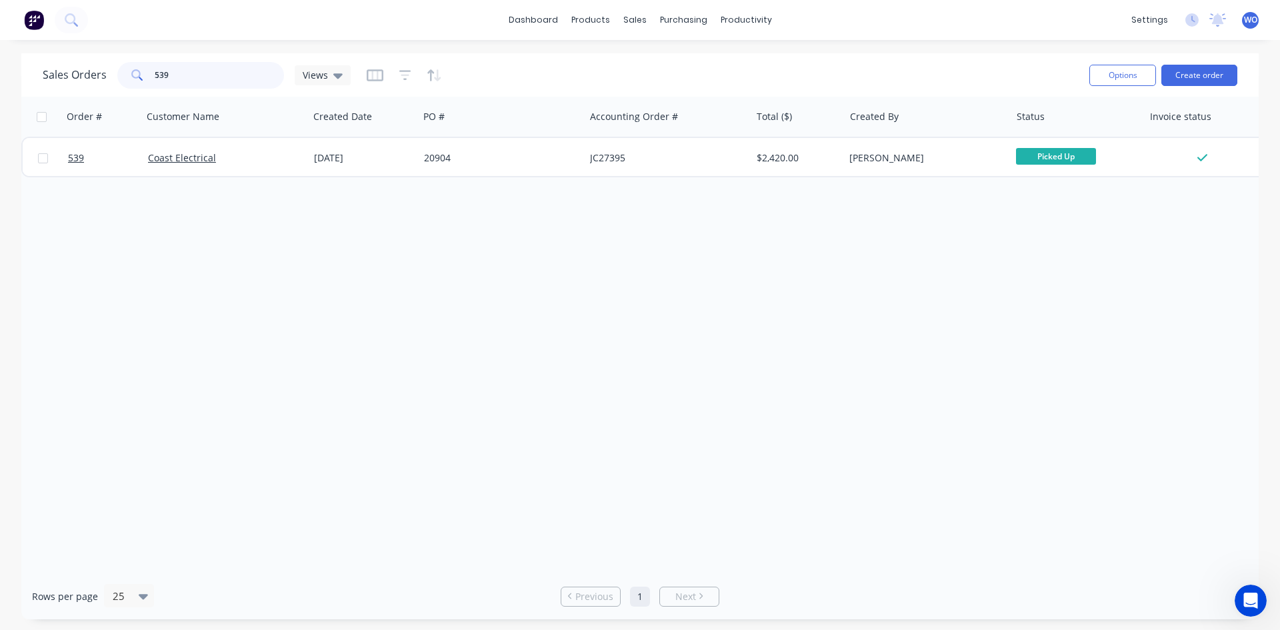
drag, startPoint x: 221, startPoint y: 74, endPoint x: 0, endPoint y: 89, distance: 221.1
click at [0, 89] on div "Sales Orders 539 Views Options Create order Order # Customer Name Created Date …" at bounding box center [640, 336] width 1280 height 566
type input "645"
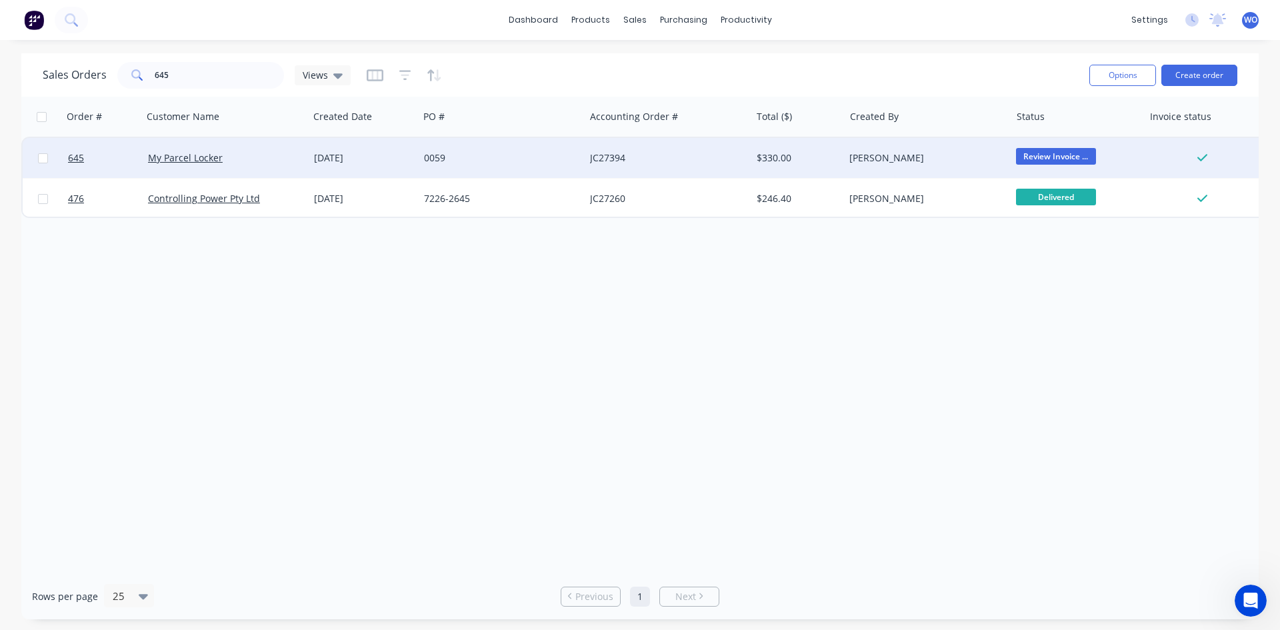
click at [575, 151] on div "0059" at bounding box center [501, 157] width 155 height 13
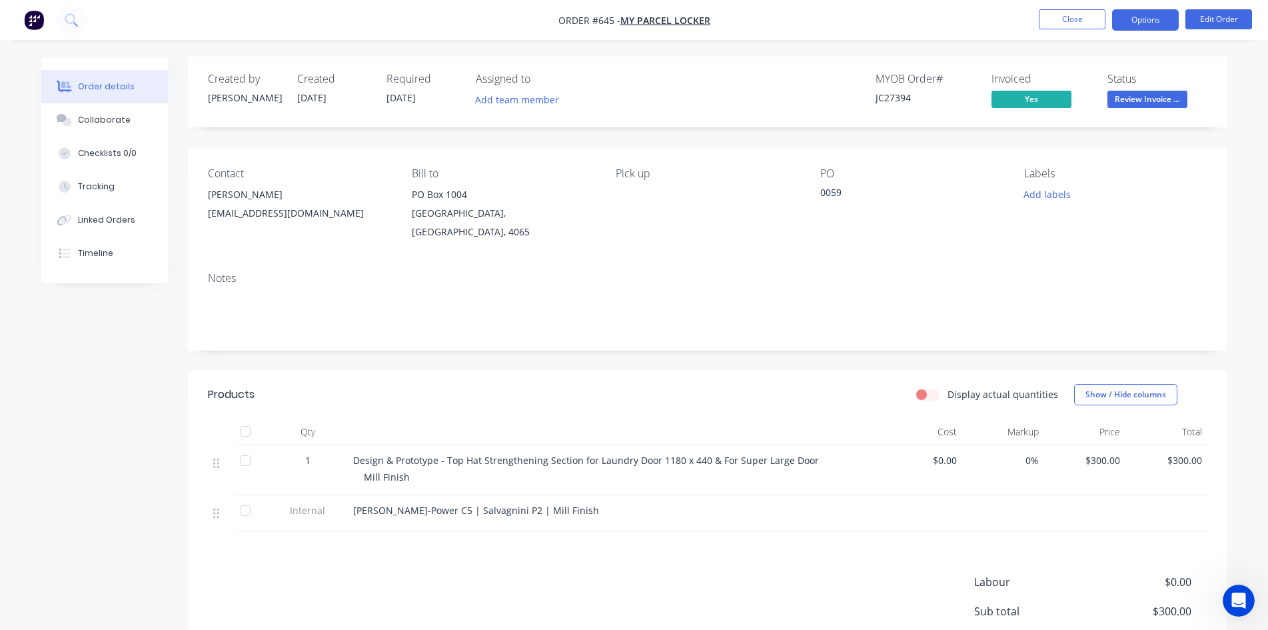
click at [1140, 19] on button "Options" at bounding box center [1145, 19] width 67 height 21
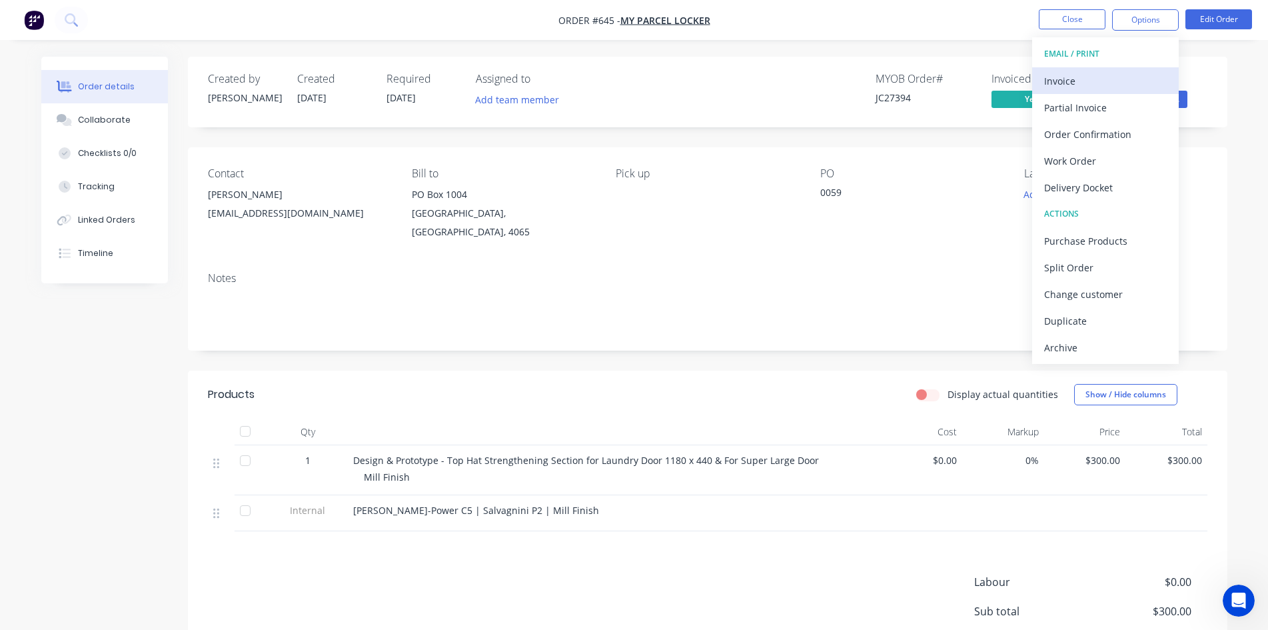
click at [1064, 85] on div "Invoice" at bounding box center [1105, 80] width 123 height 19
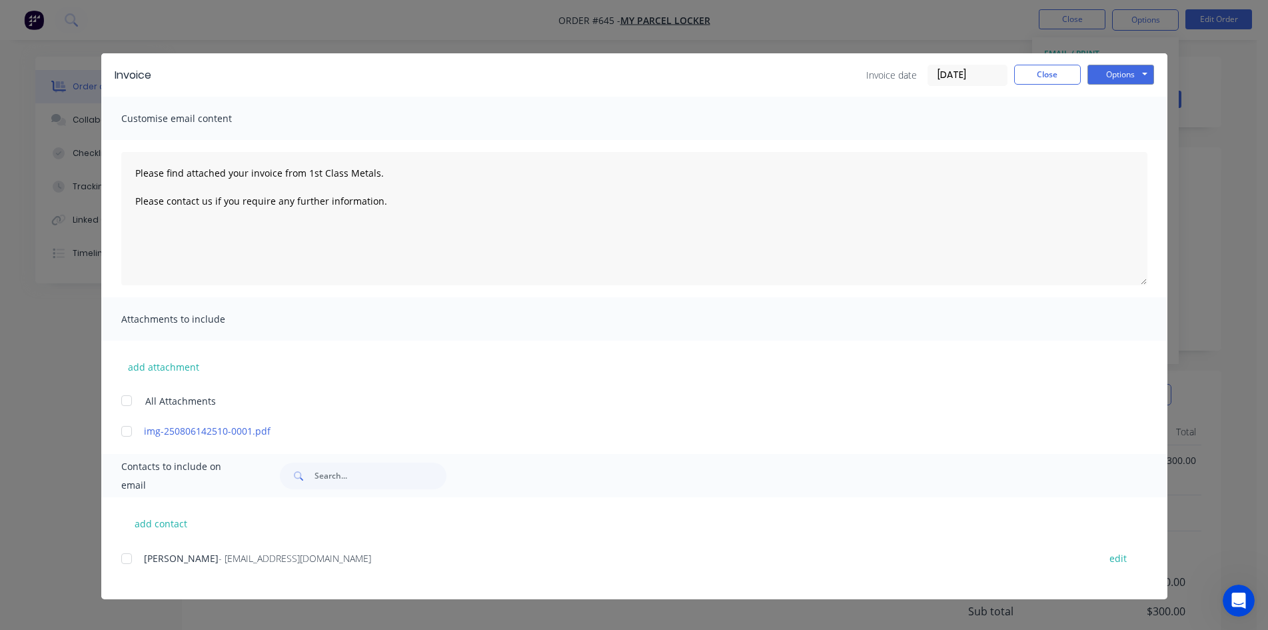
click at [135, 558] on div at bounding box center [126, 558] width 27 height 27
click at [1146, 71] on button "Options" at bounding box center [1121, 75] width 67 height 20
click at [1116, 138] on button "Email" at bounding box center [1130, 142] width 85 height 22
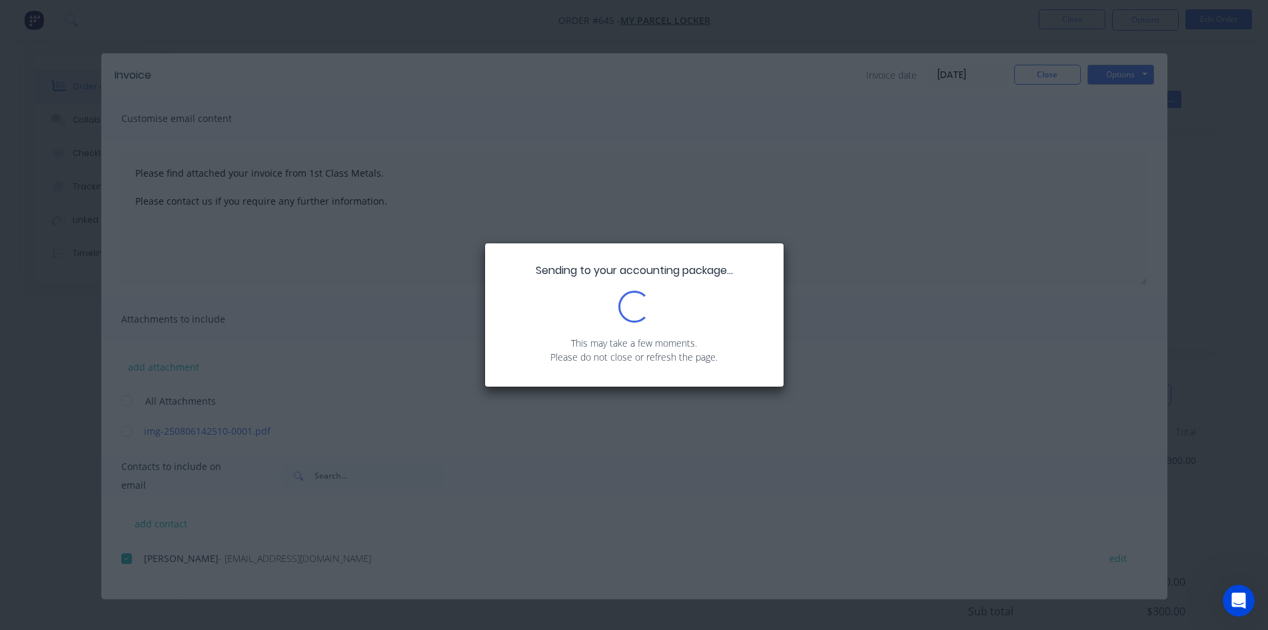
type textarea "Please find attached your invoice from 1st Class Metals. Please contact us if y…"
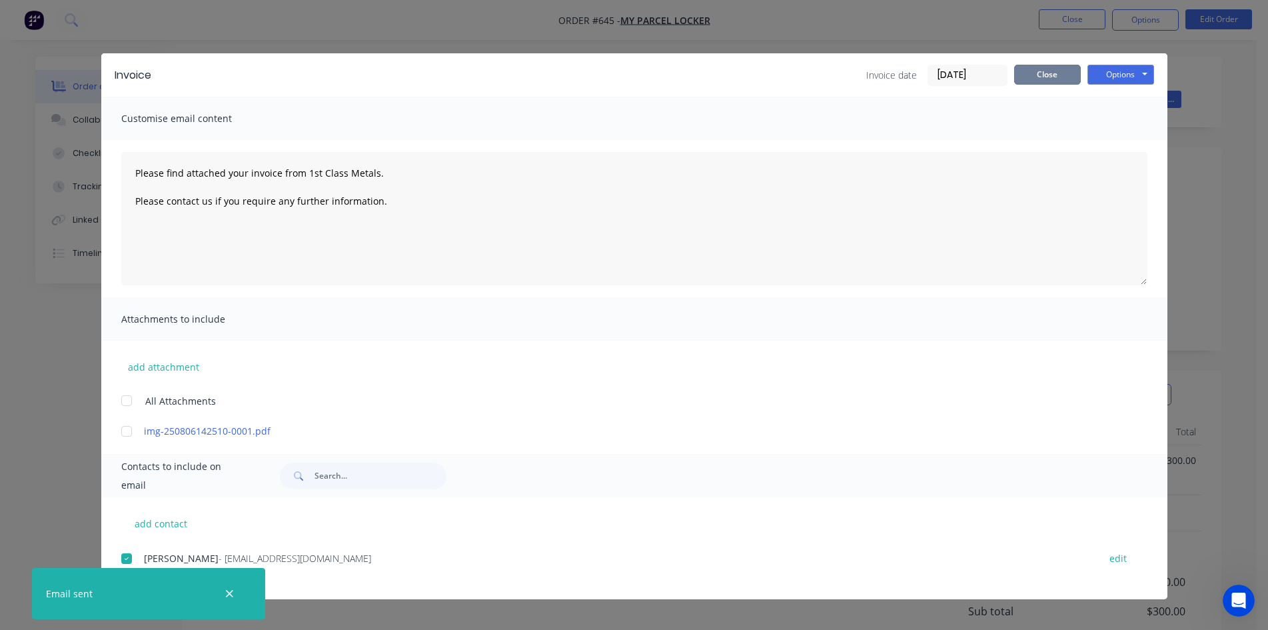
click at [1050, 74] on button "Close" at bounding box center [1047, 75] width 67 height 20
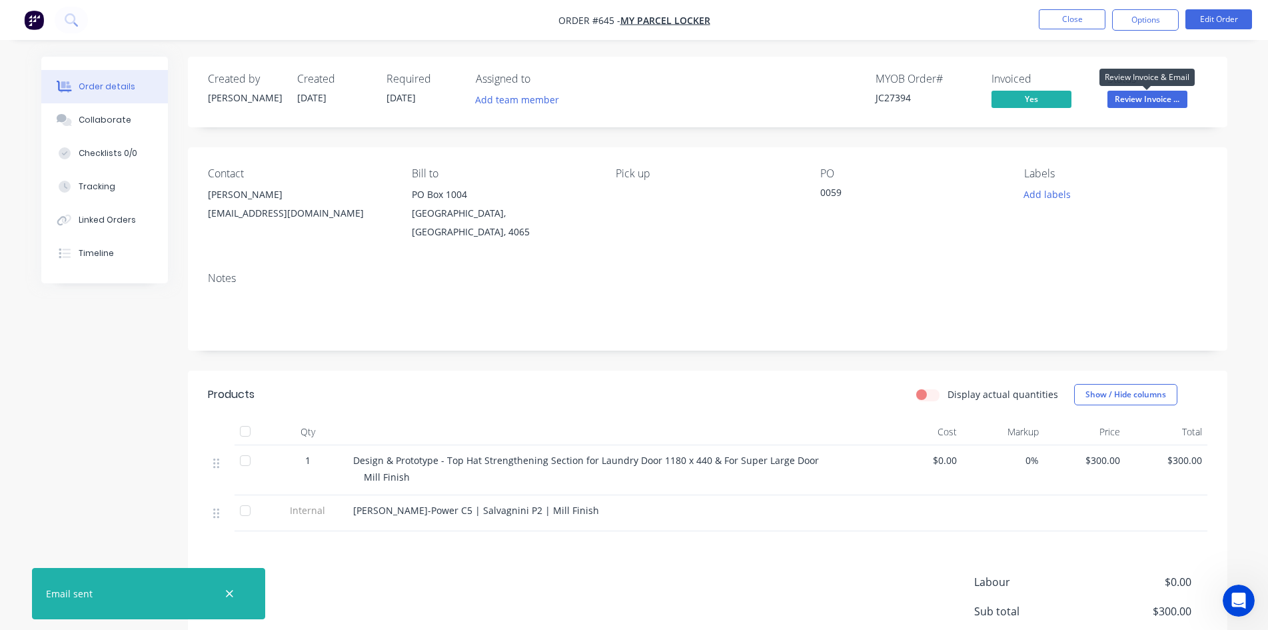
click at [1127, 94] on span "Review Invoice ..." at bounding box center [1148, 99] width 80 height 17
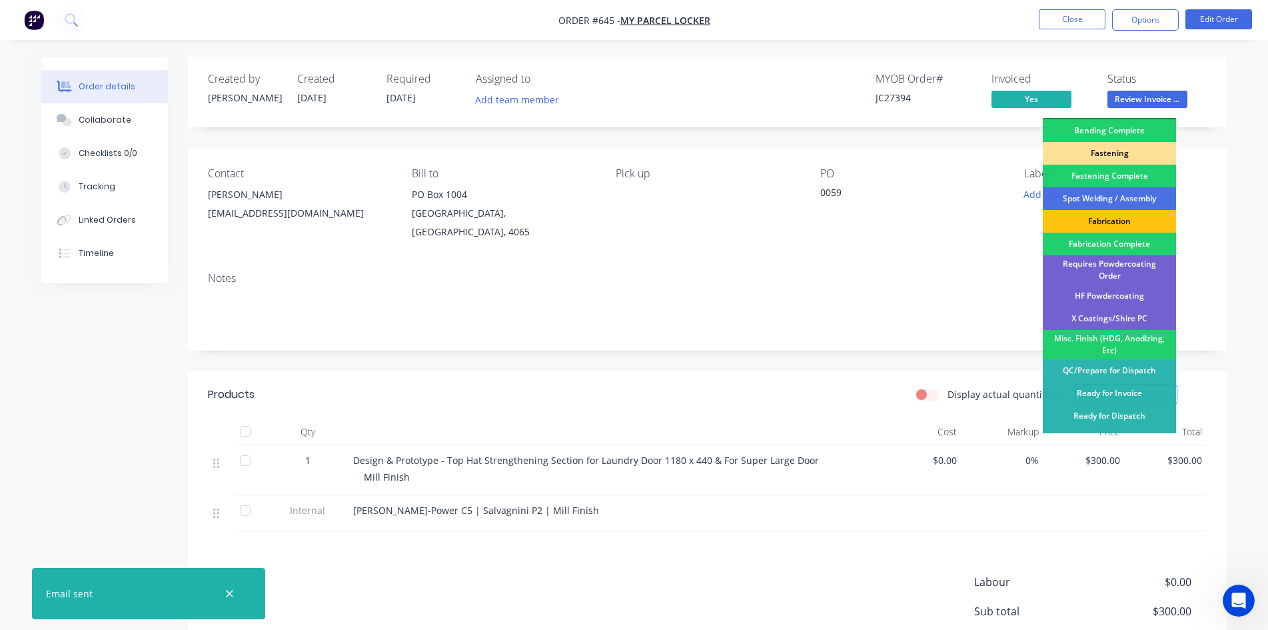
scroll to position [378, 0]
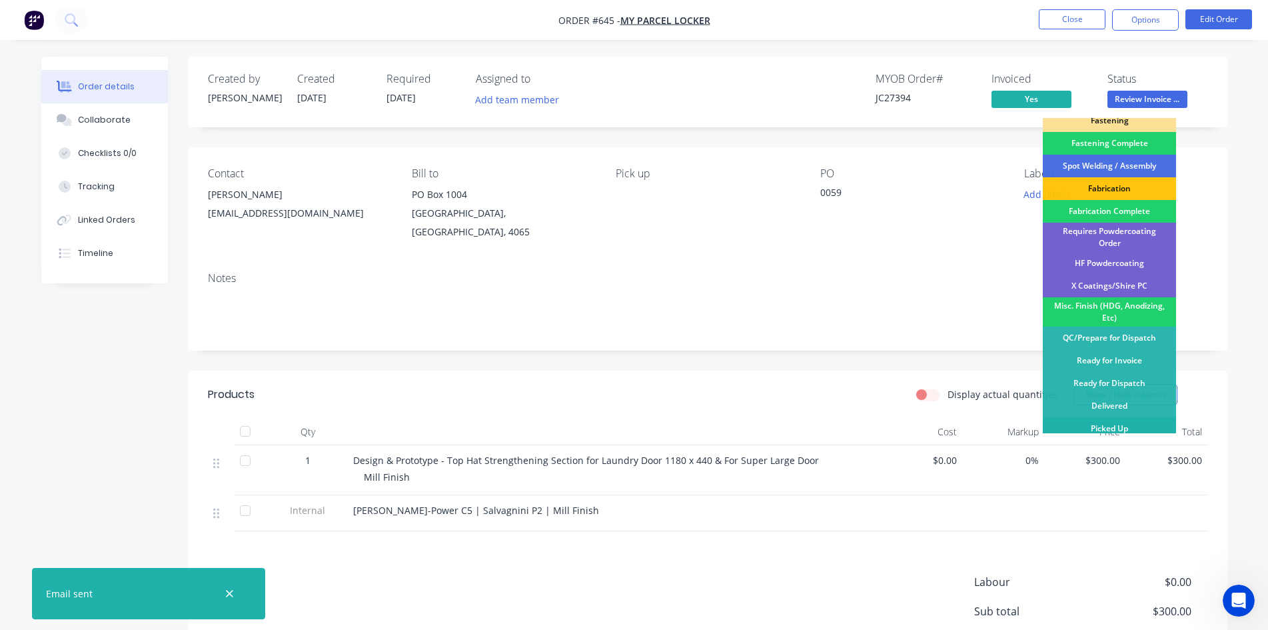
click at [1104, 417] on div "Picked Up" at bounding box center [1109, 428] width 133 height 23
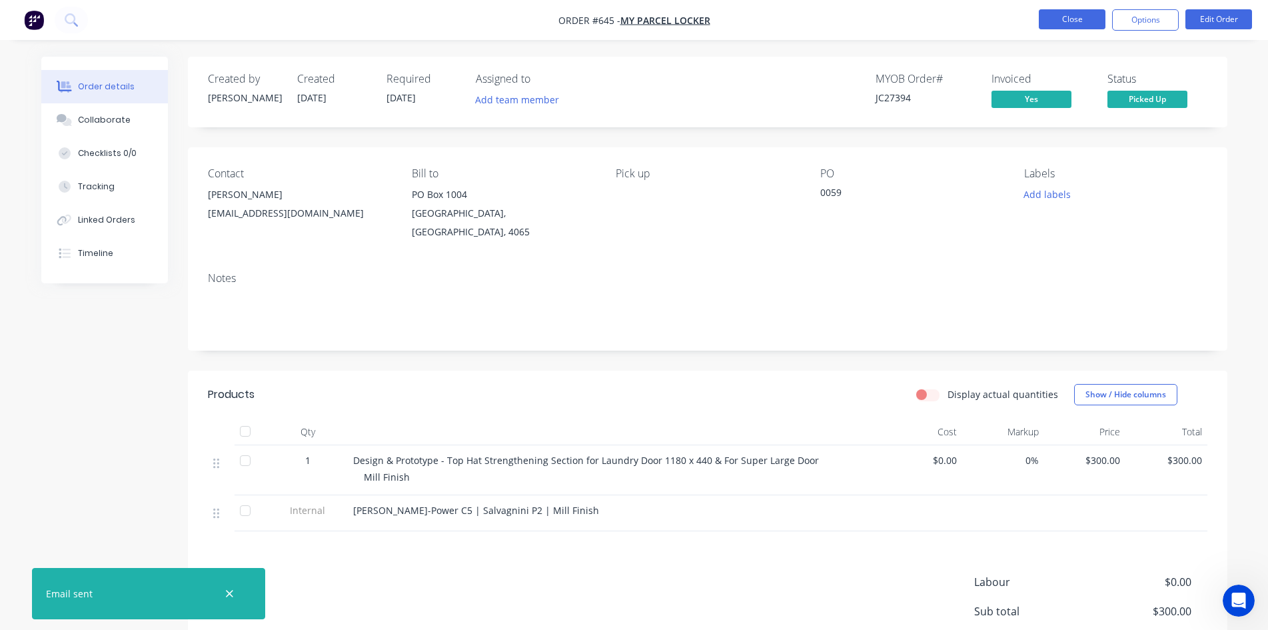
click at [1067, 21] on button "Close" at bounding box center [1072, 19] width 67 height 20
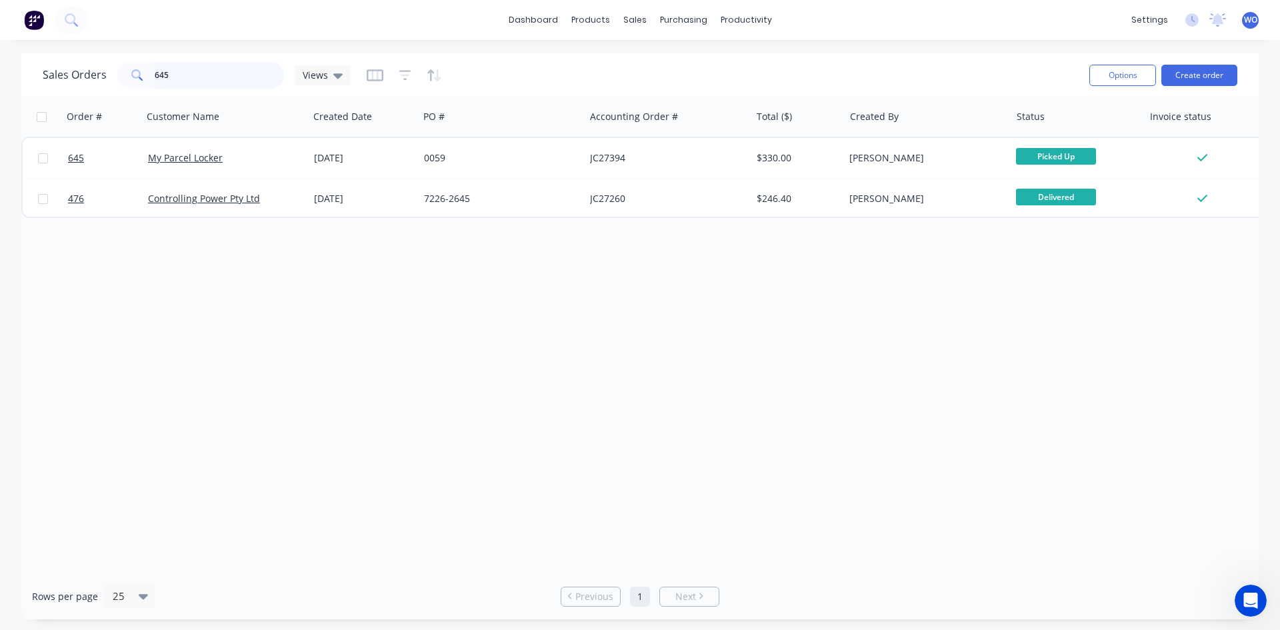
click at [221, 77] on input "645" at bounding box center [220, 75] width 130 height 27
type input "6"
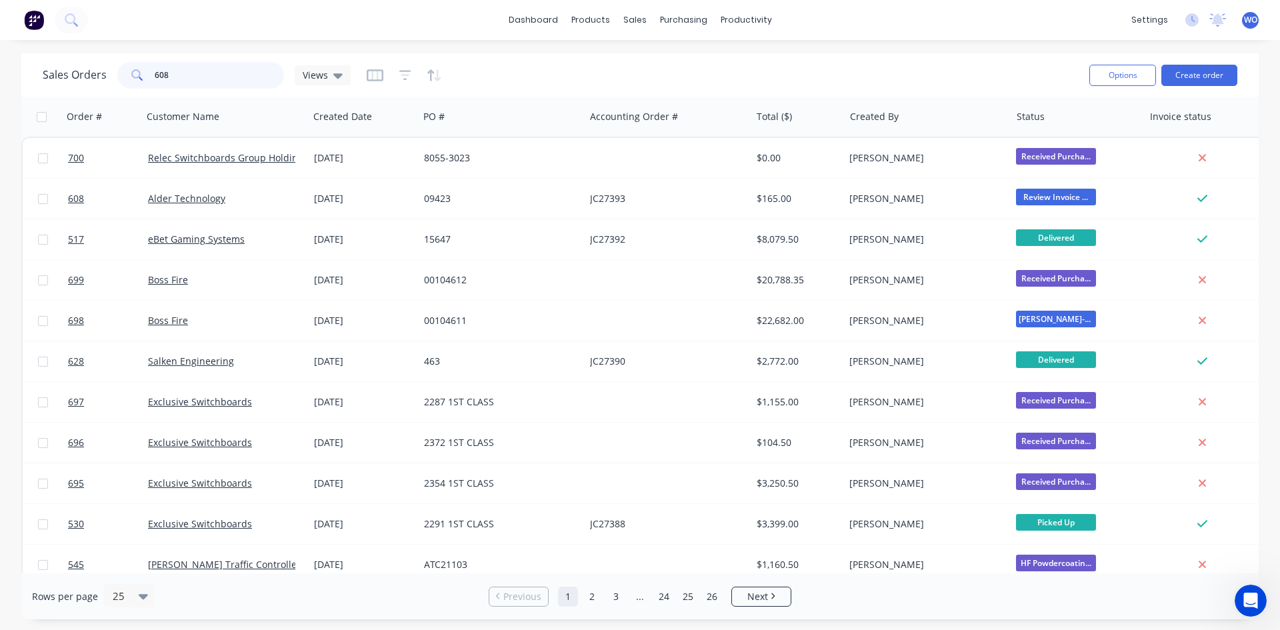
type input "608"
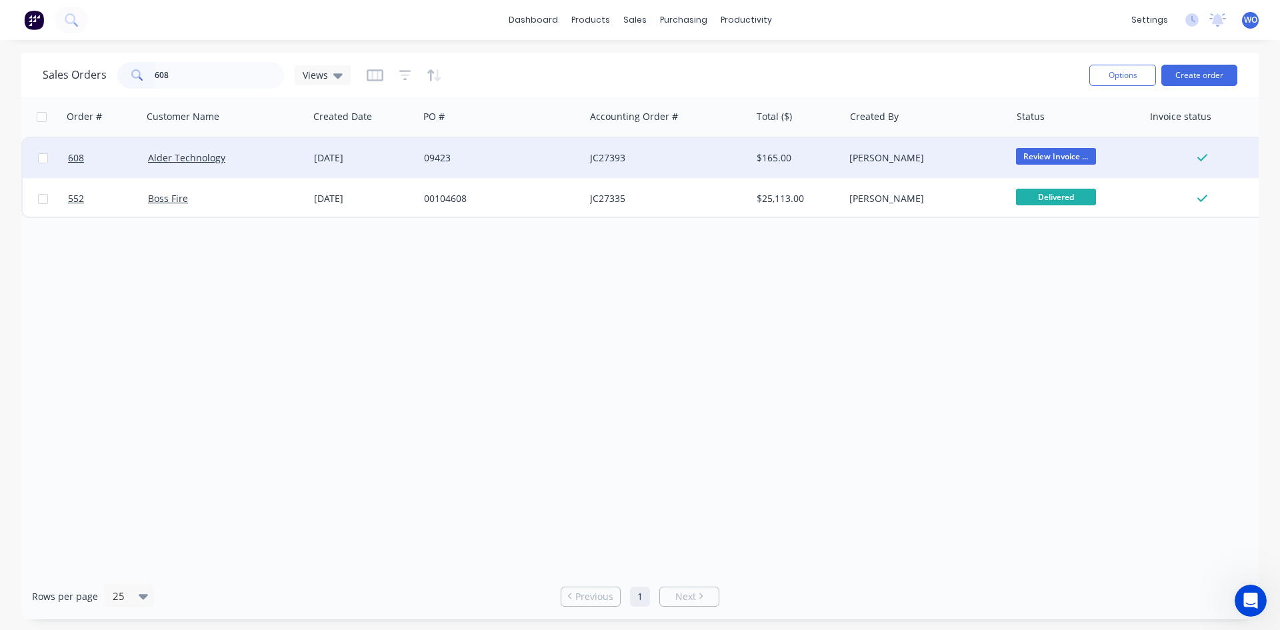
click at [679, 174] on div "JC27393" at bounding box center [667, 158] width 166 height 40
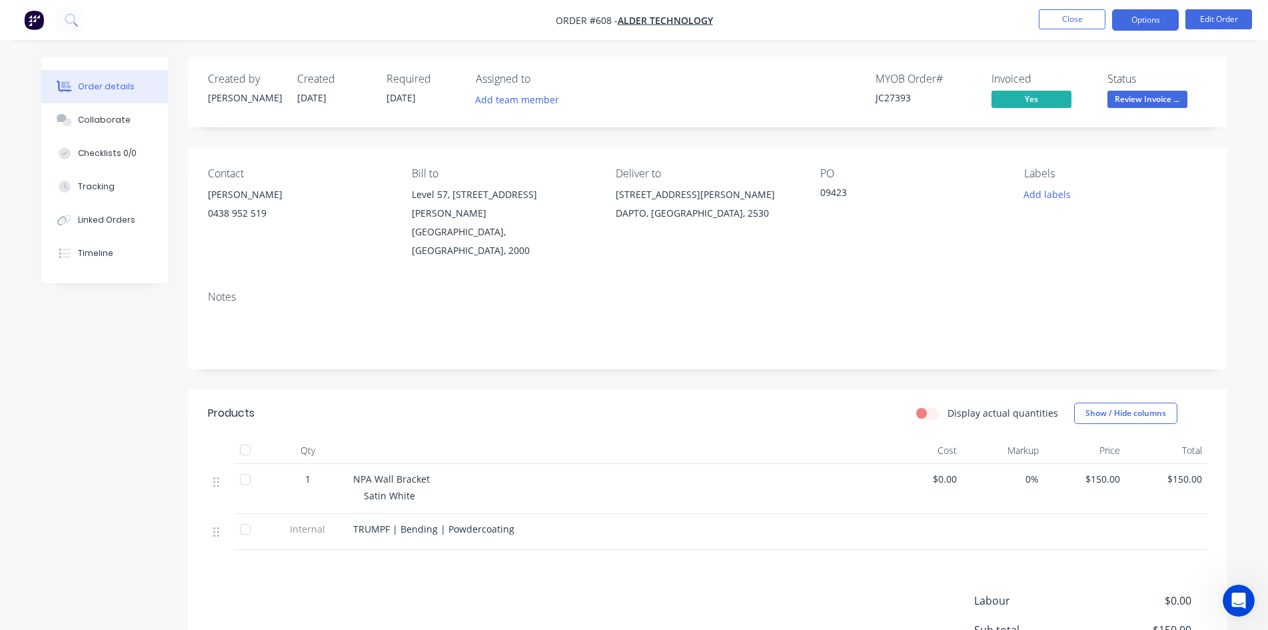
click at [1129, 25] on button "Options" at bounding box center [1145, 19] width 67 height 21
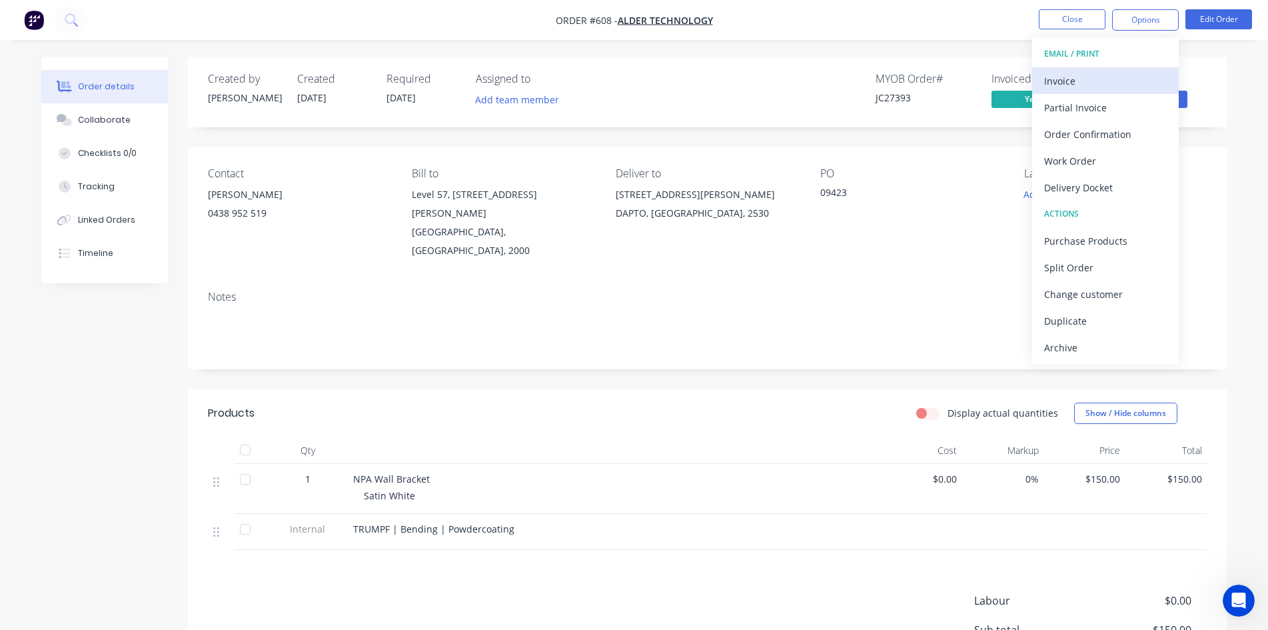
click at [1080, 93] on button "Invoice" at bounding box center [1105, 80] width 147 height 27
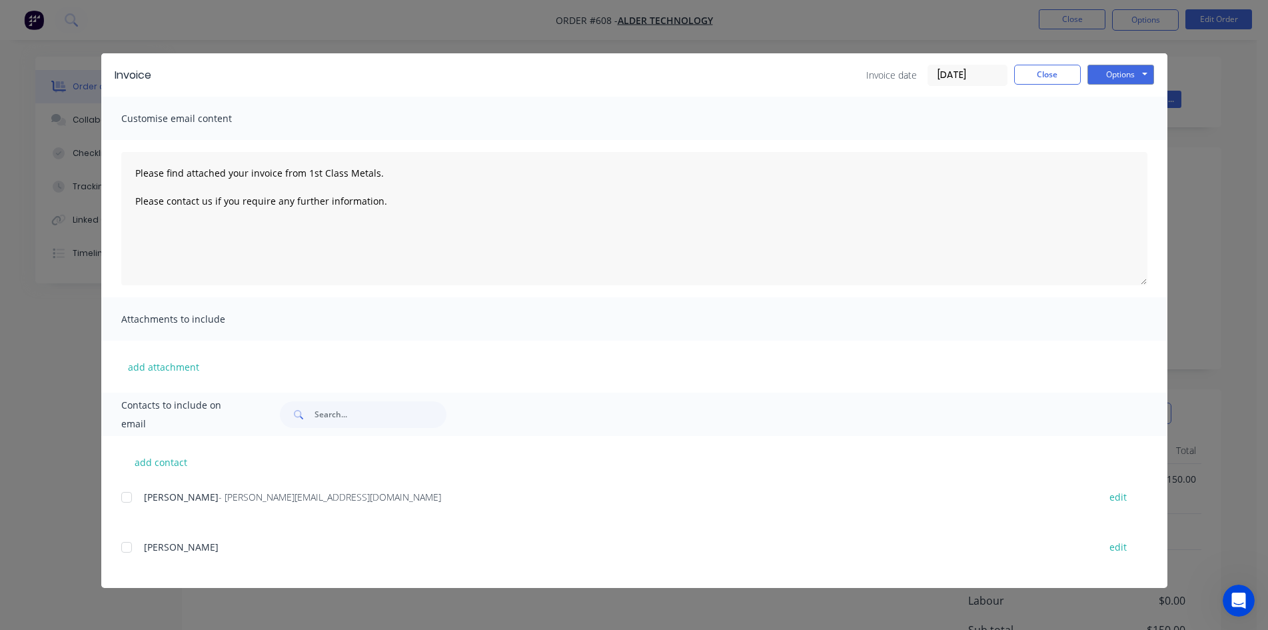
click at [130, 542] on div at bounding box center [126, 547] width 27 height 27
click at [129, 497] on div at bounding box center [126, 497] width 27 height 27
click at [1150, 81] on button "Options" at bounding box center [1121, 75] width 67 height 20
click at [1148, 141] on button "Email" at bounding box center [1130, 142] width 85 height 22
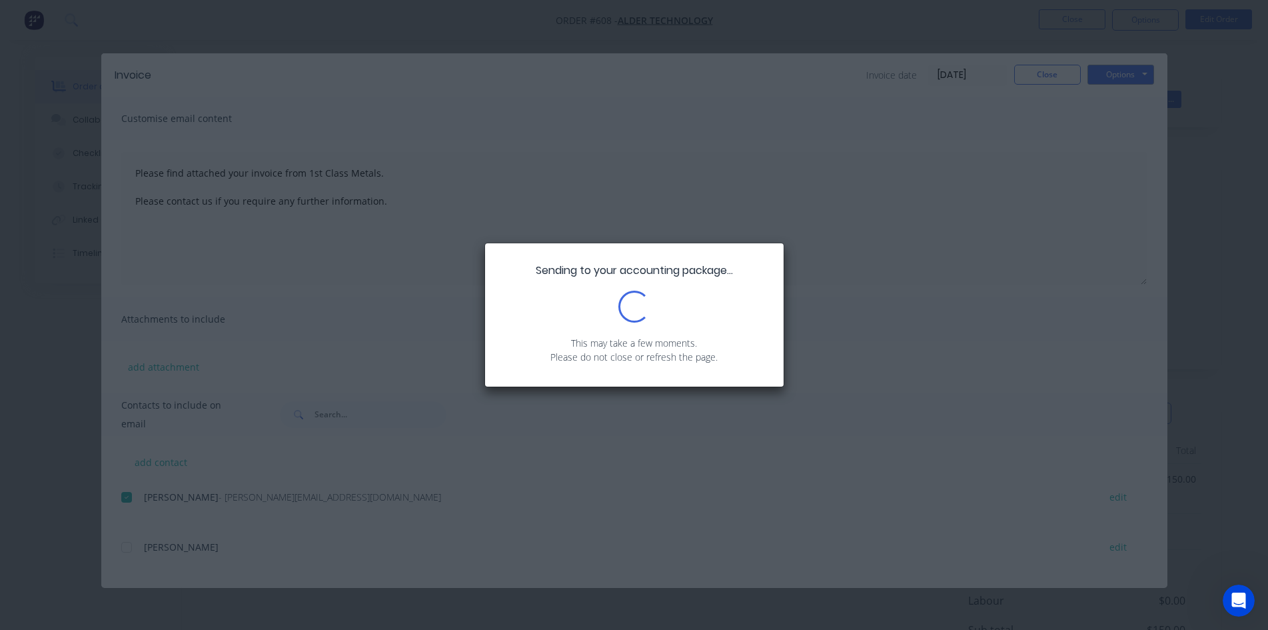
type textarea "Please find attached your invoice from 1st Class Metals. Please contact us if y…"
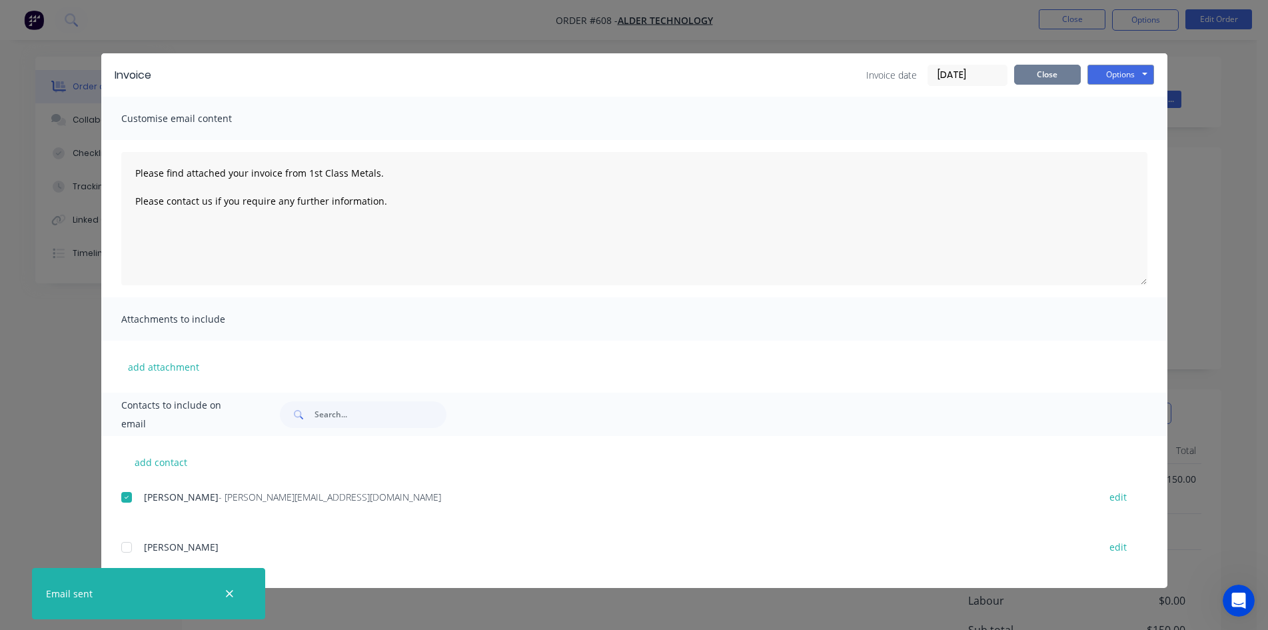
click at [1038, 74] on button "Close" at bounding box center [1047, 75] width 67 height 20
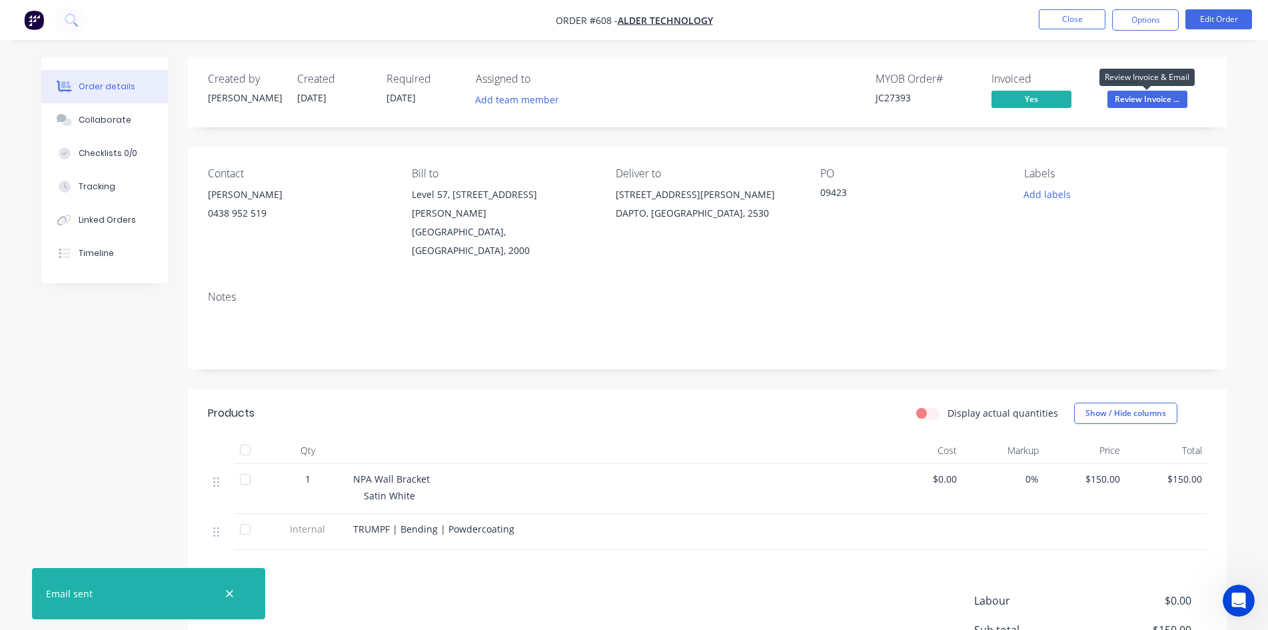
click at [1156, 94] on span "Review Invoice ..." at bounding box center [1148, 99] width 80 height 17
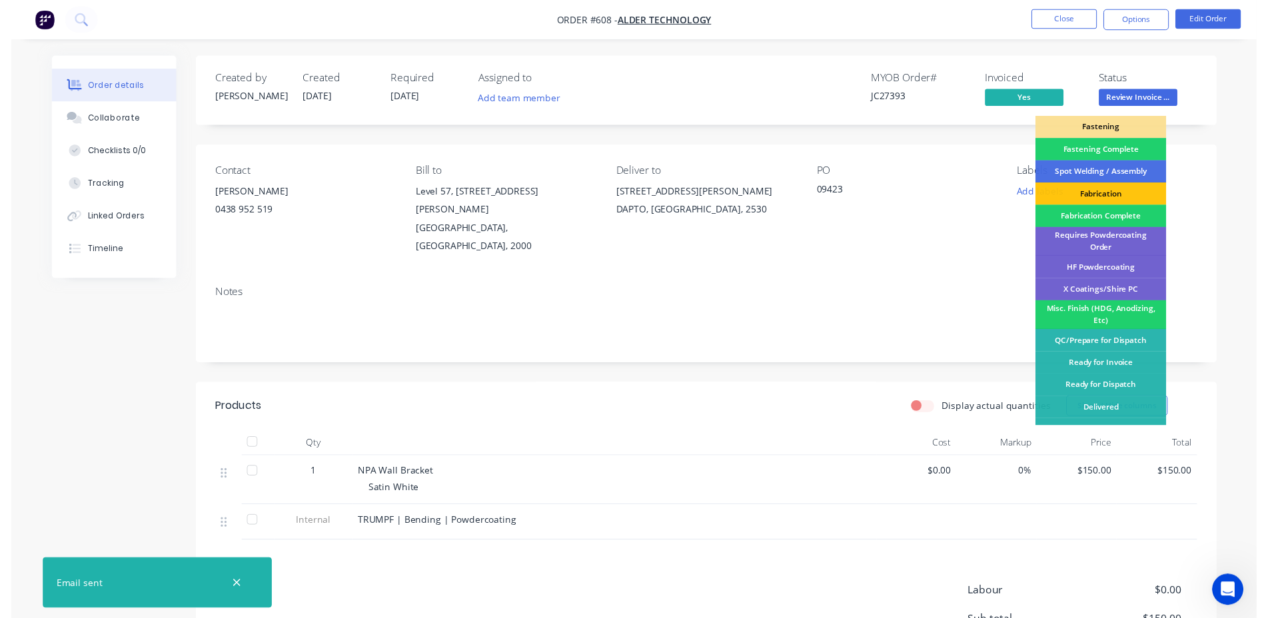
scroll to position [378, 0]
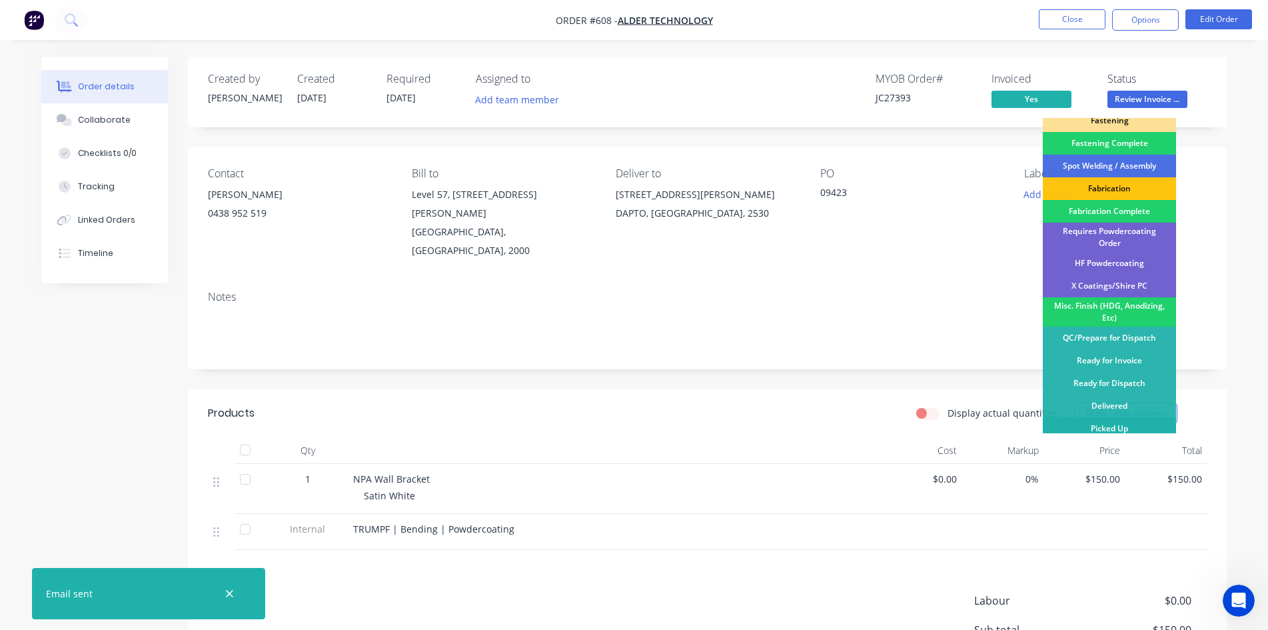
click at [1095, 417] on div "Picked Up" at bounding box center [1109, 428] width 133 height 23
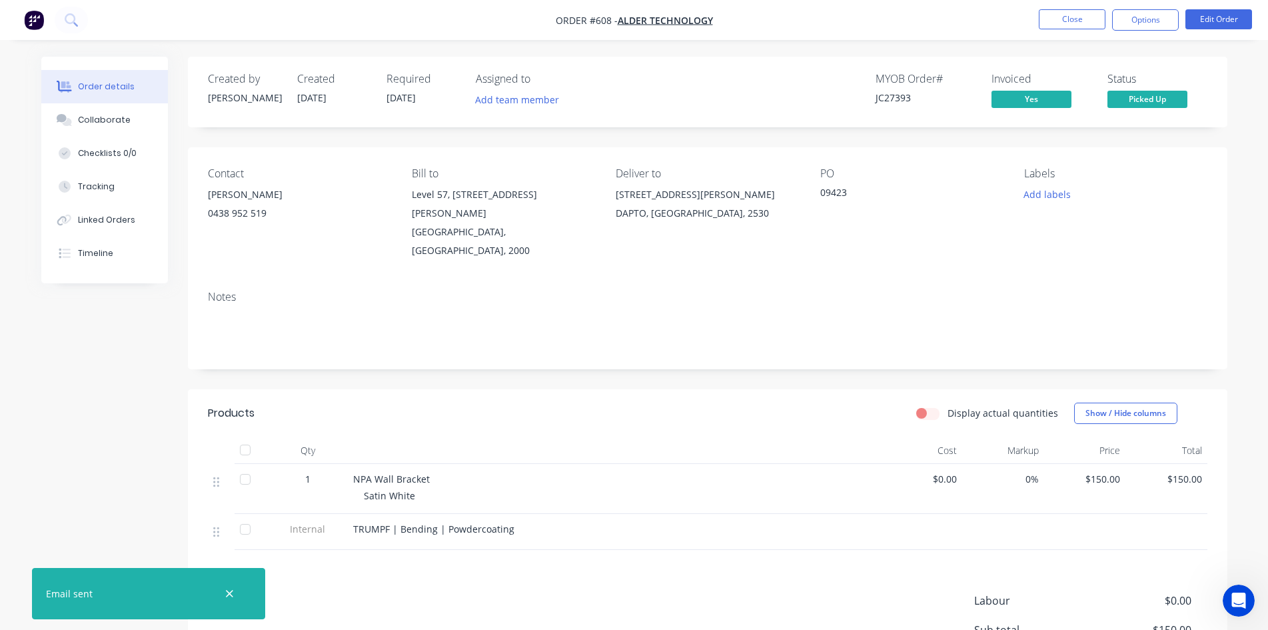
click at [1064, 5] on nav "Order #608 - Alder Technology Close Options Edit Order" at bounding box center [634, 20] width 1268 height 40
click at [1066, 14] on button "Close" at bounding box center [1072, 19] width 67 height 20
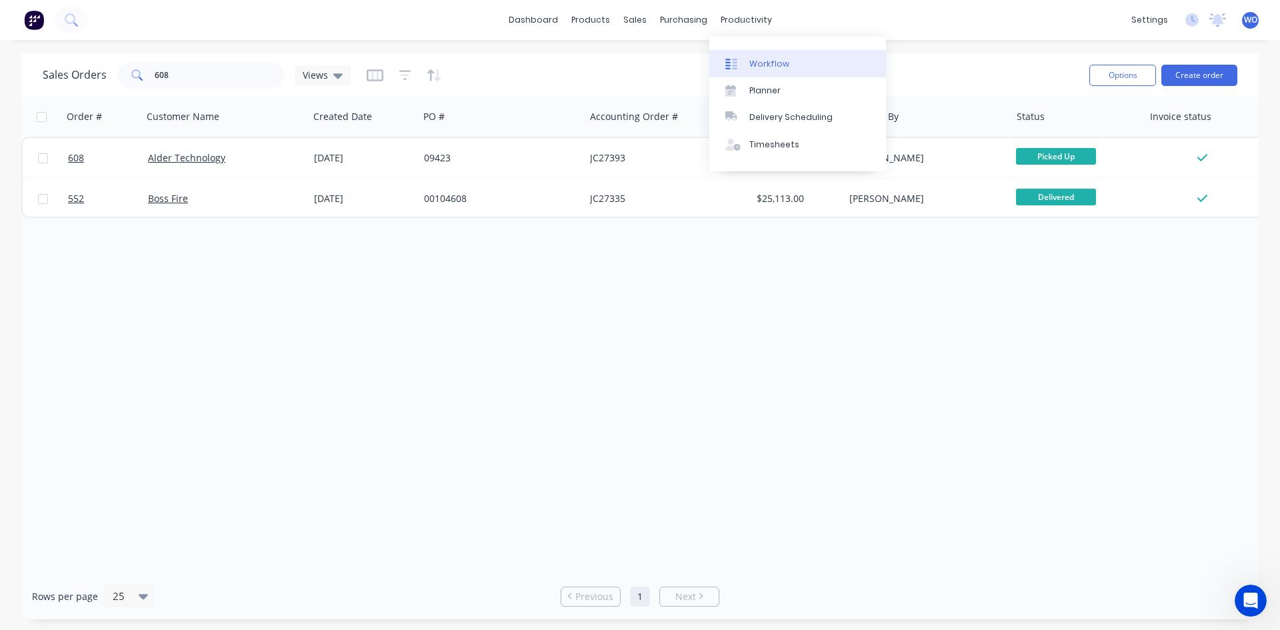
click at [760, 51] on link "Workflow" at bounding box center [797, 63] width 177 height 27
